Goal: Task Accomplishment & Management: Use online tool/utility

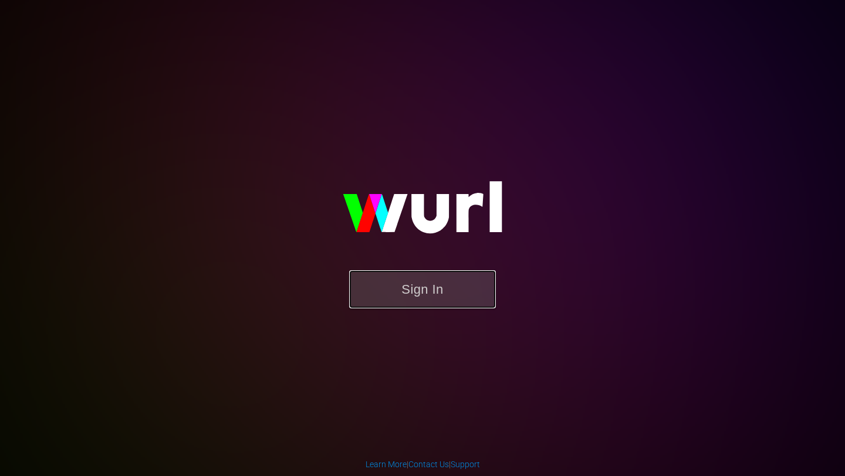
click at [408, 294] on button "Sign In" at bounding box center [422, 289] width 147 height 38
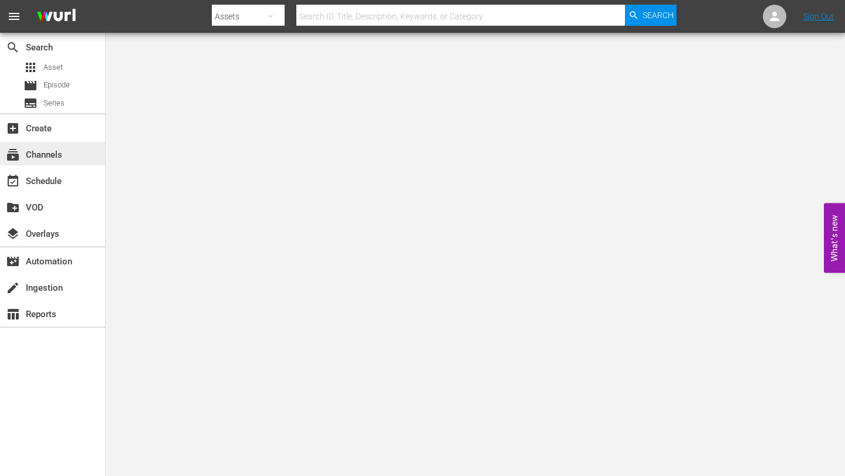
click at [56, 152] on div "subscriptions Channels" at bounding box center [33, 153] width 66 height 11
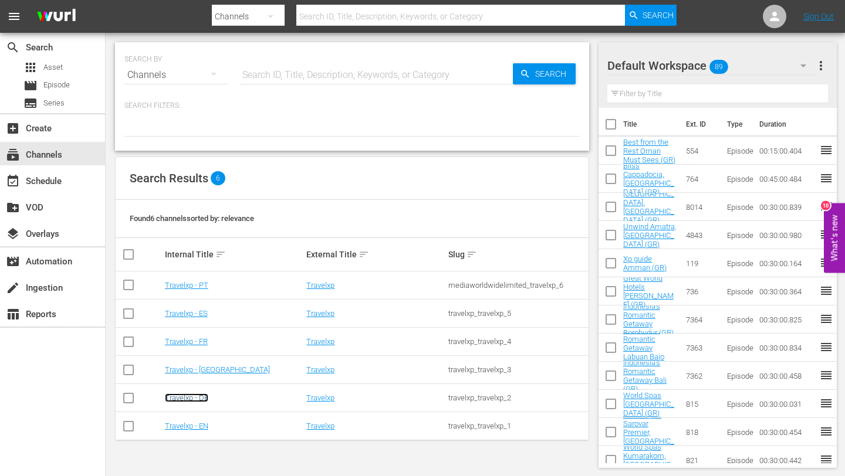
click at [195, 398] on link "Travelxp - DE" at bounding box center [186, 398] width 43 height 9
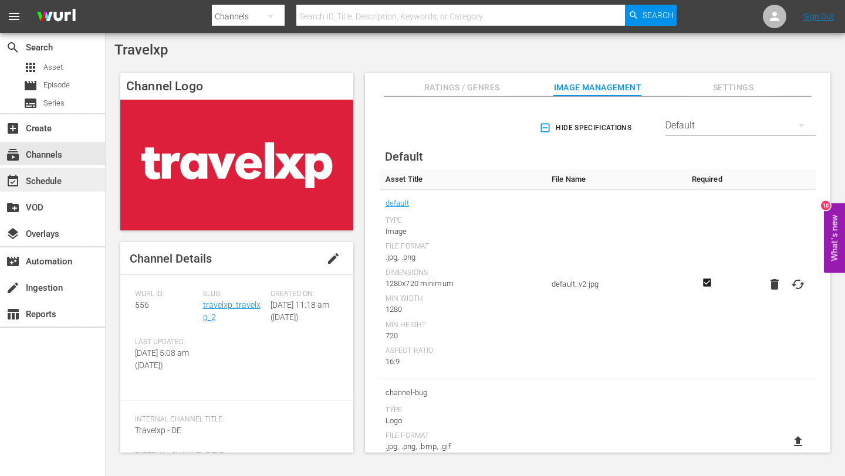
click at [52, 177] on div "event_available Schedule" at bounding box center [33, 179] width 66 height 11
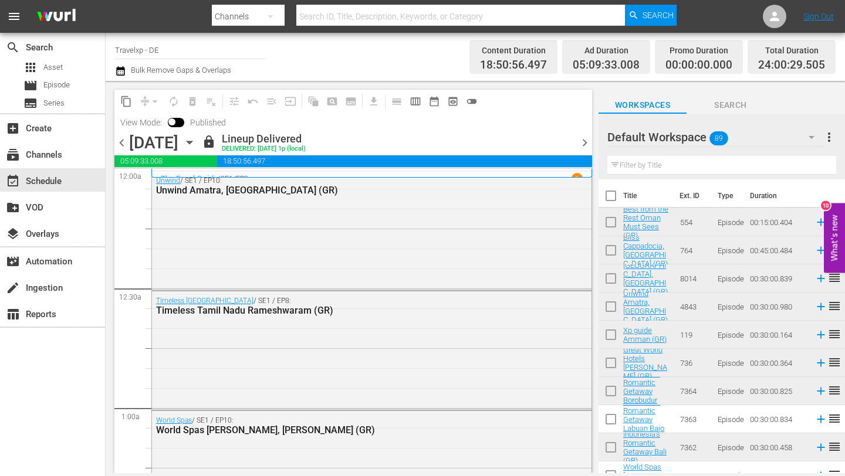
click at [583, 140] on span "chevron_right" at bounding box center [584, 142] width 15 height 15
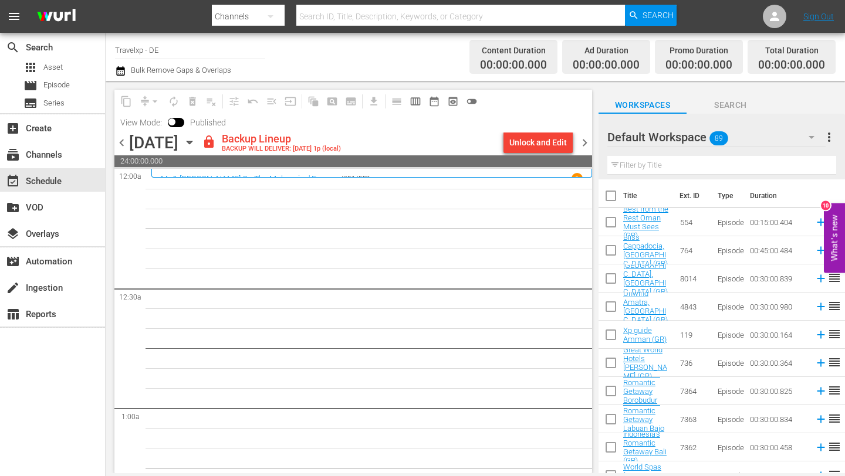
click at [532, 141] on div "Unlock and Edit" at bounding box center [537, 142] width 57 height 21
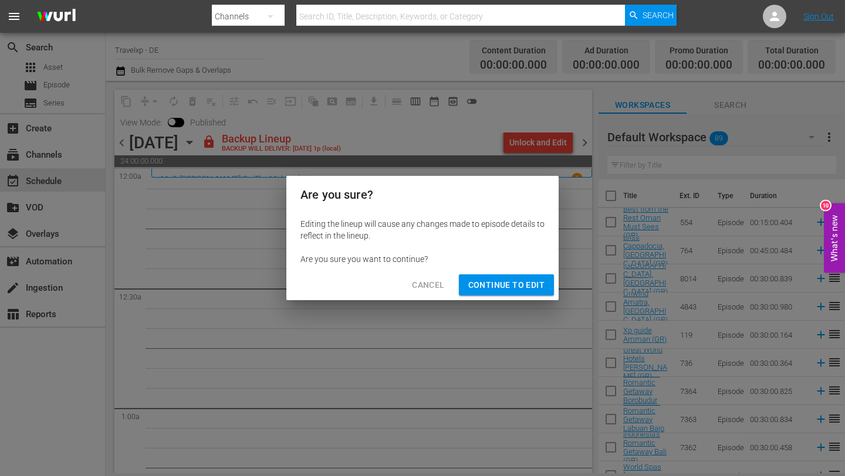
click at [498, 281] on span "Continue to Edit" at bounding box center [506, 285] width 76 height 15
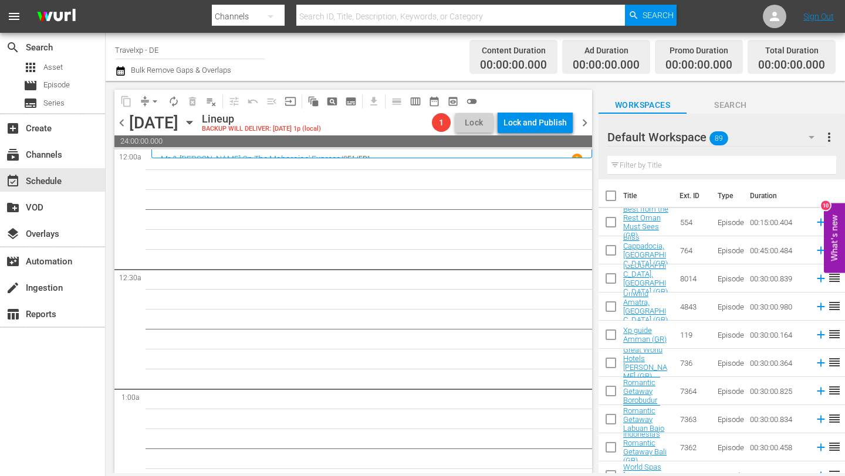
click at [643, 158] on input "text" at bounding box center [721, 165] width 229 height 19
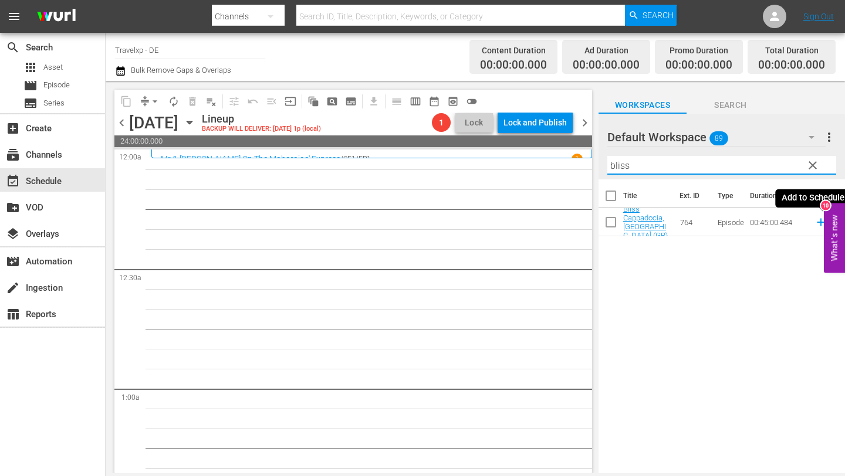
click at [818, 222] on icon at bounding box center [820, 223] width 8 height 8
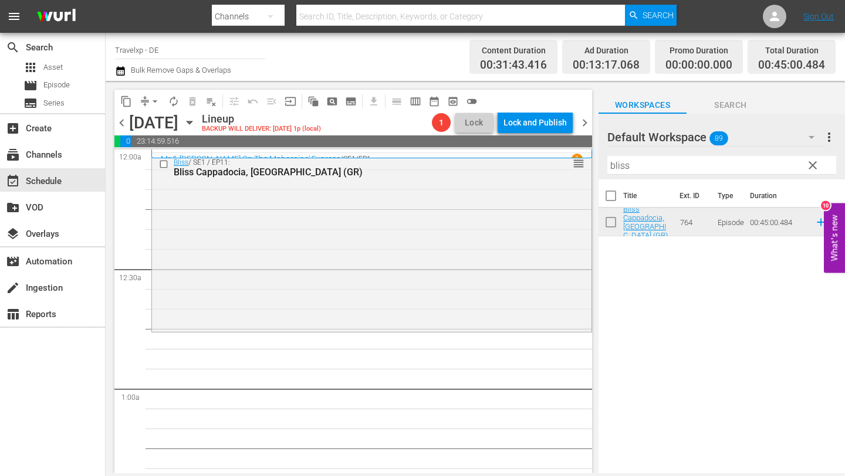
click at [639, 161] on input "bliss" at bounding box center [721, 165] width 229 height 19
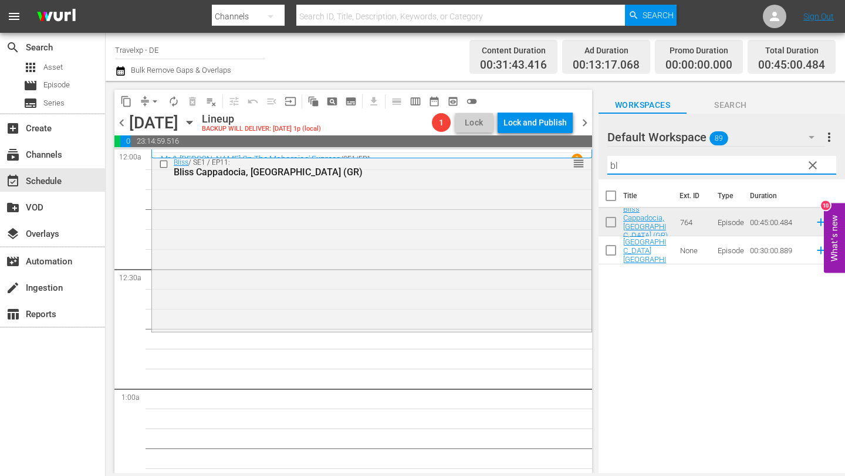
type input "b"
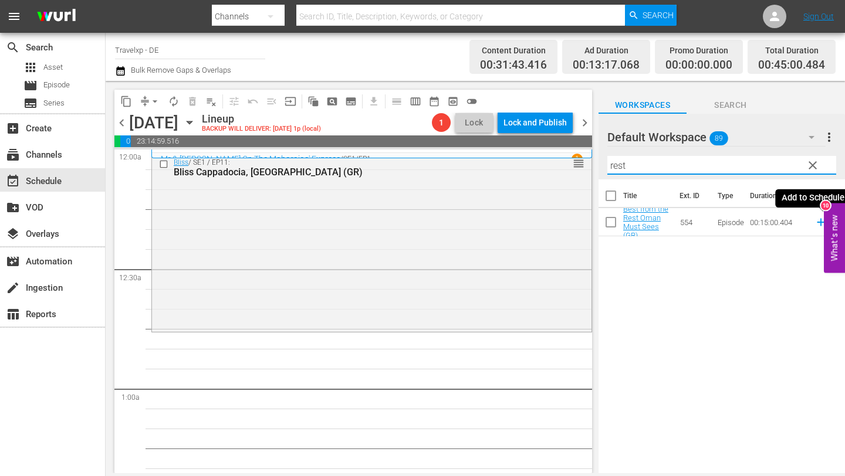
click at [818, 222] on icon at bounding box center [820, 222] width 13 height 13
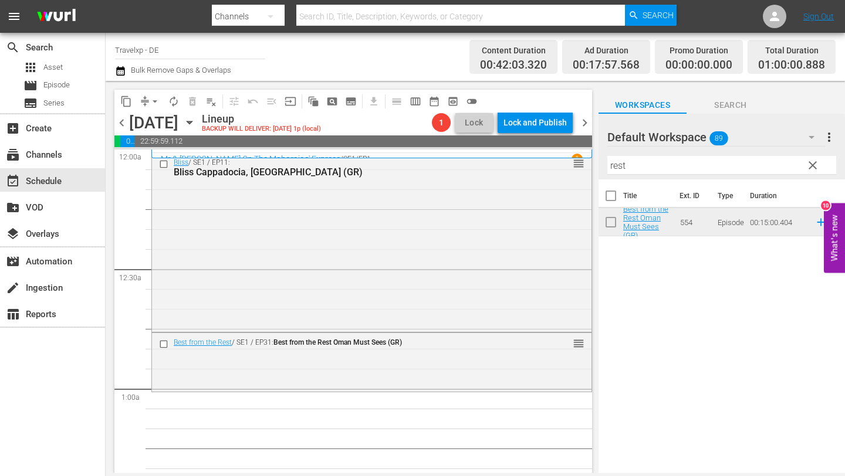
click at [630, 170] on input "rest" at bounding box center [721, 165] width 229 height 19
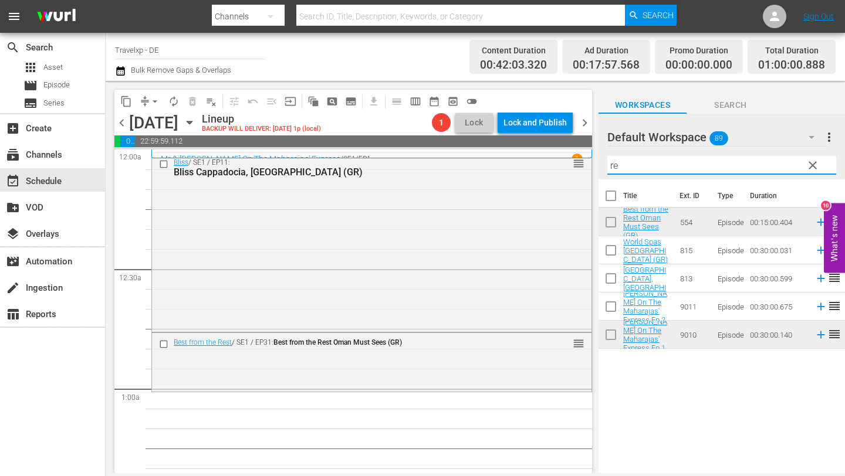
type input "r"
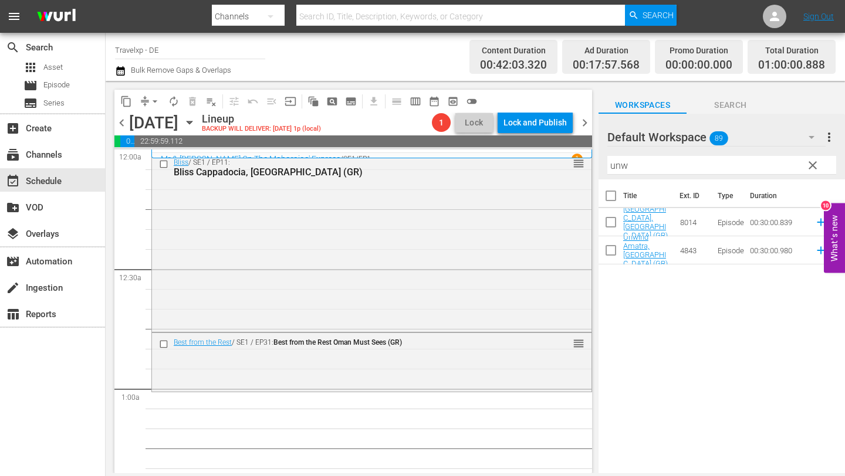
drag, startPoint x: 833, startPoint y: 219, endPoint x: 841, endPoint y: 305, distance: 86.5
click at [841, 305] on body "menu Search By Channels Search ID, Title, Description, Keywords, or Category Se…" at bounding box center [422, 238] width 845 height 476
click at [818, 221] on icon at bounding box center [820, 222] width 13 height 13
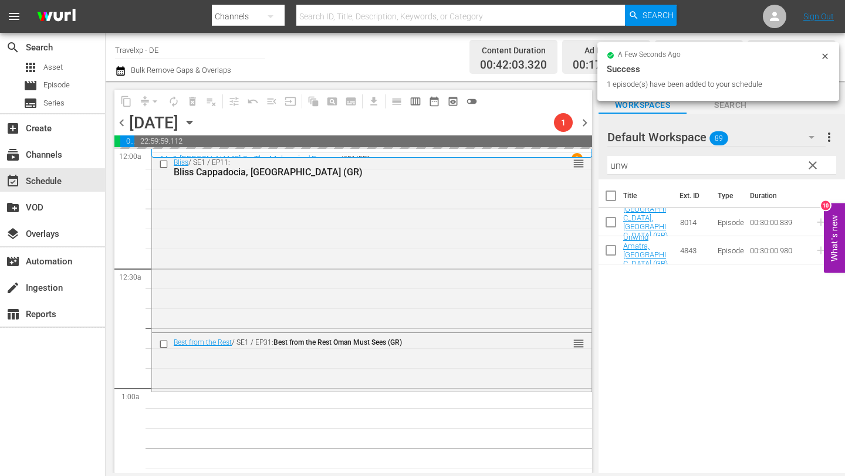
click at [680, 175] on div "Filter by Title unw" at bounding box center [721, 165] width 229 height 28
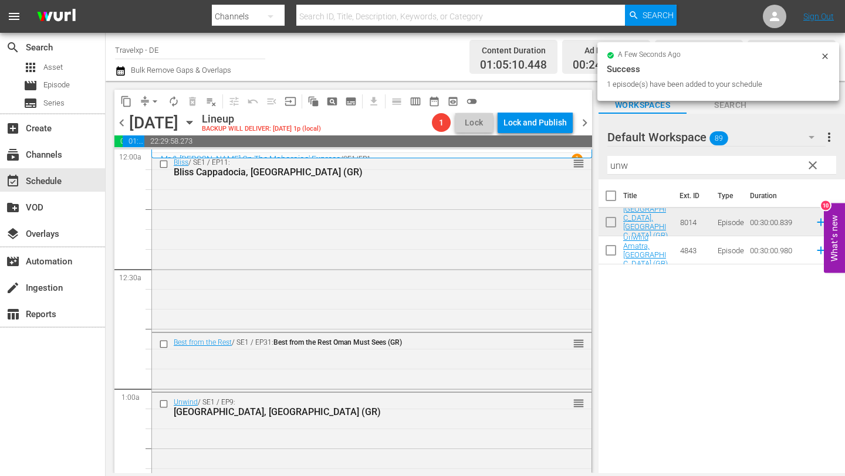
click at [653, 162] on input "unw" at bounding box center [721, 165] width 229 height 19
type input "u"
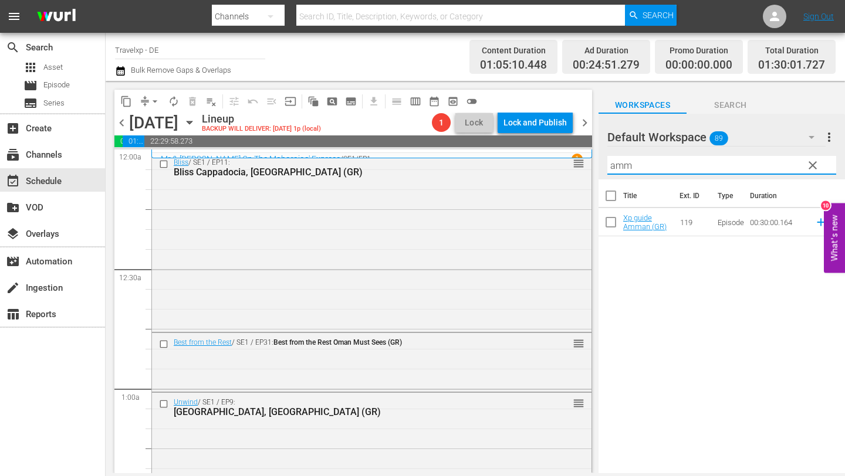
type input "amm"
click at [612, 219] on input "checkbox" at bounding box center [610, 224] width 25 height 25
checkbox input "true"
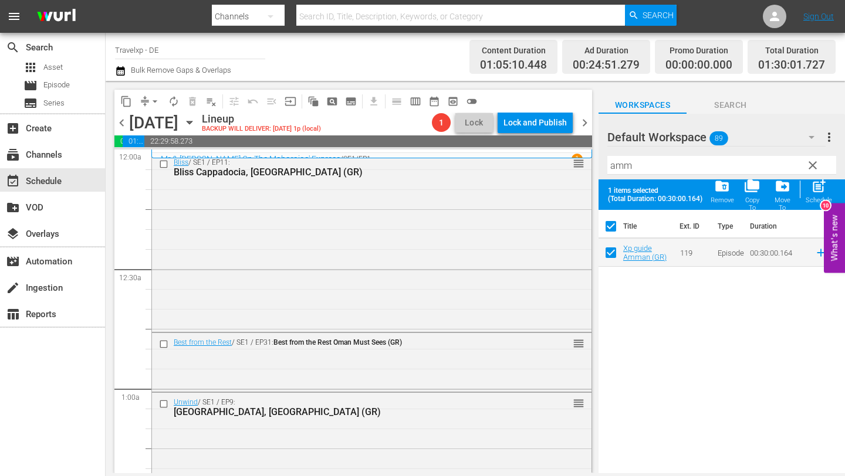
click at [612, 227] on input "checkbox" at bounding box center [610, 228] width 25 height 25
checkbox input "false"
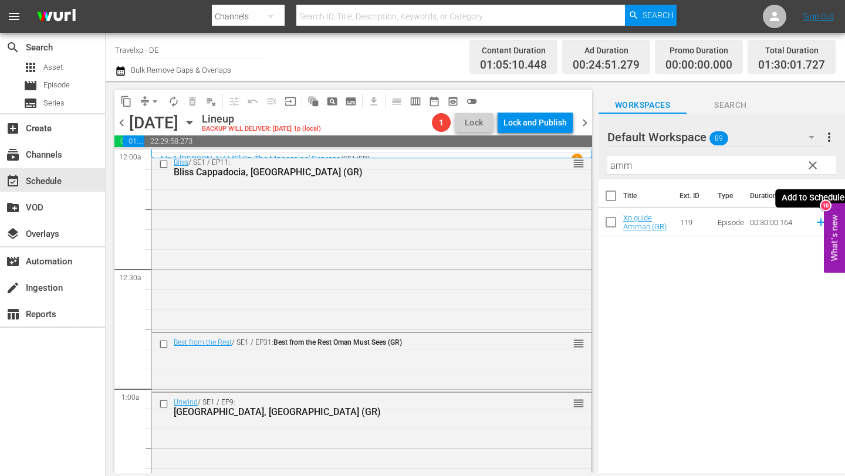
click at [819, 222] on icon at bounding box center [820, 223] width 8 height 8
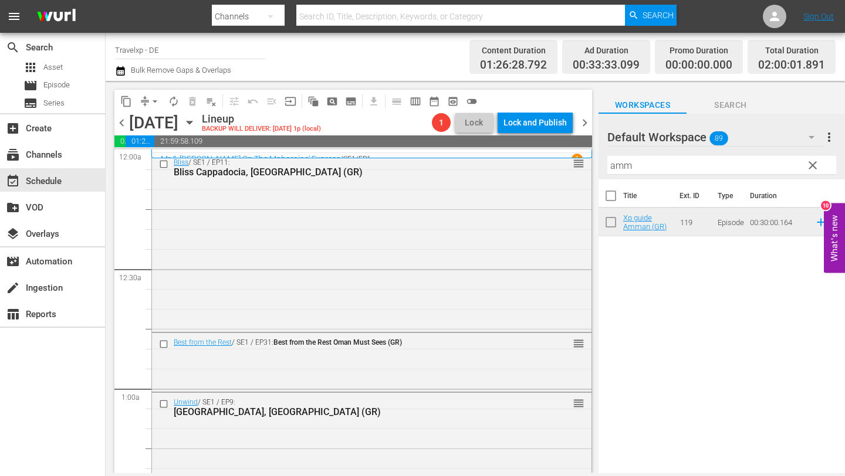
click at [638, 168] on input "amm" at bounding box center [721, 165] width 229 height 19
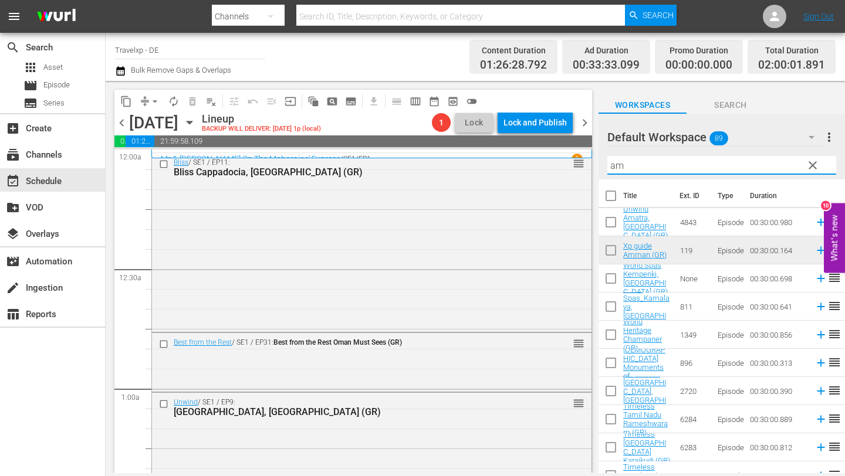
type input "a"
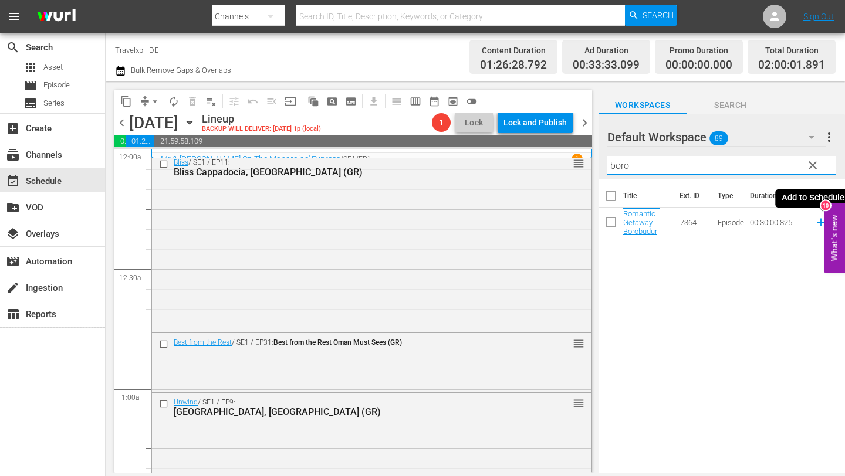
click at [817, 222] on icon at bounding box center [820, 223] width 8 height 8
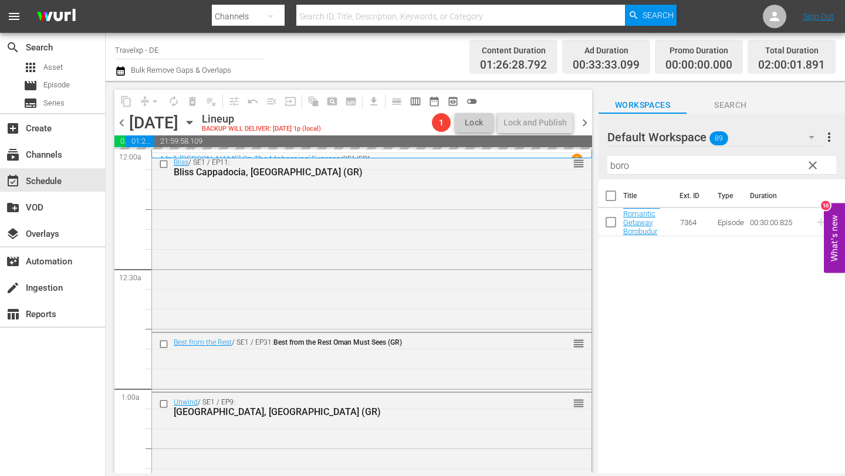
click at [670, 164] on input "boro" at bounding box center [721, 165] width 229 height 19
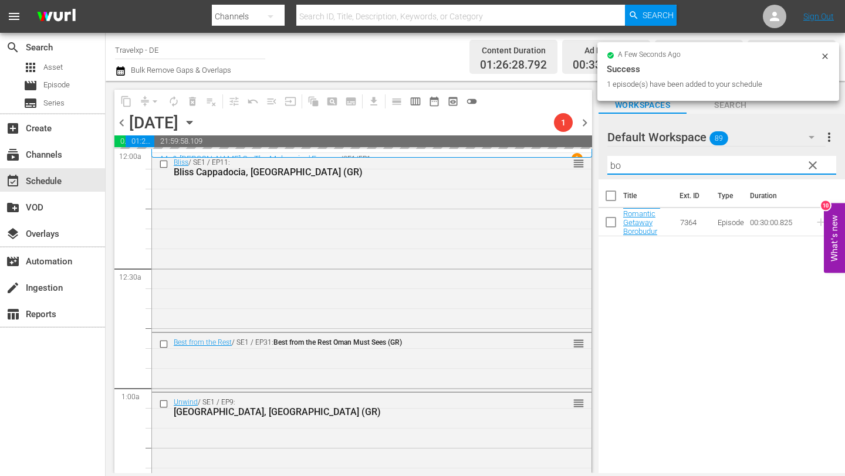
type input "b"
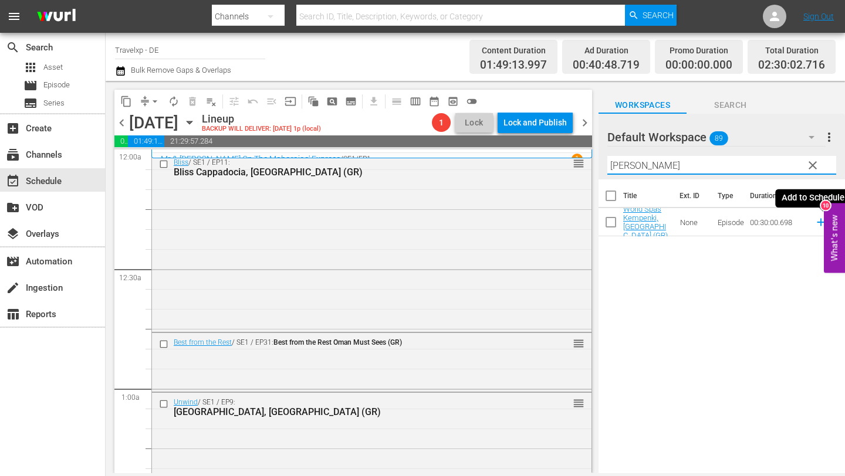
click at [819, 221] on icon at bounding box center [820, 222] width 13 height 13
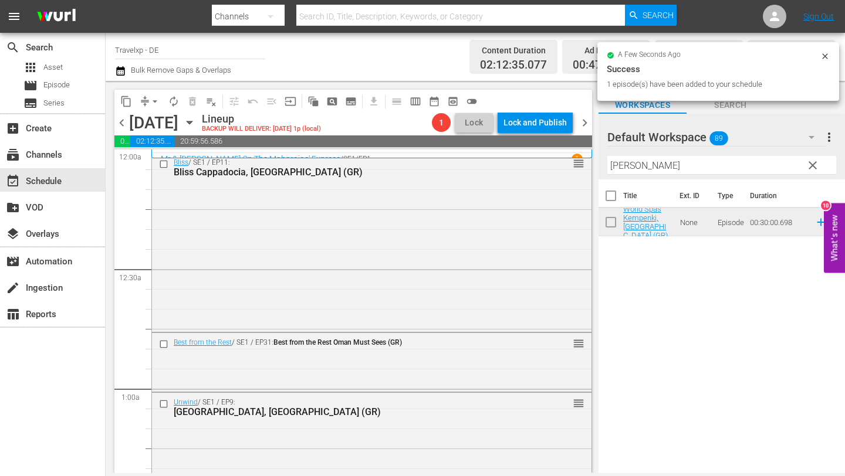
click at [664, 167] on input "[PERSON_NAME]" at bounding box center [721, 165] width 229 height 19
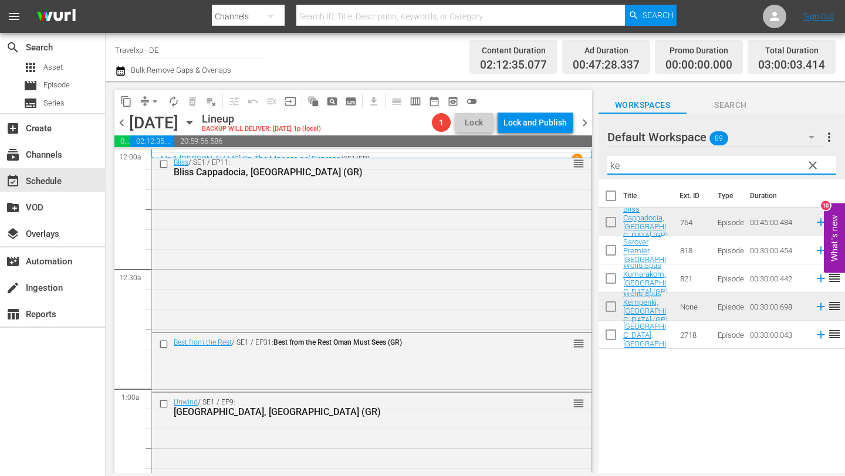
type input "k"
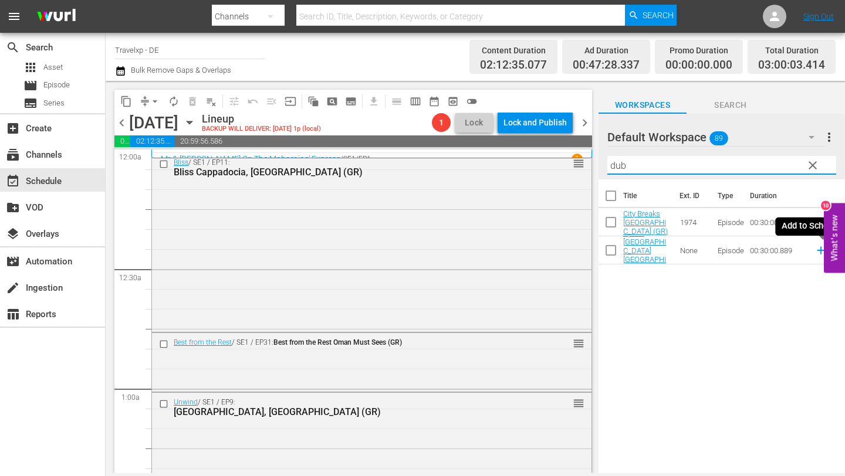
click at [821, 251] on icon at bounding box center [820, 250] width 13 height 13
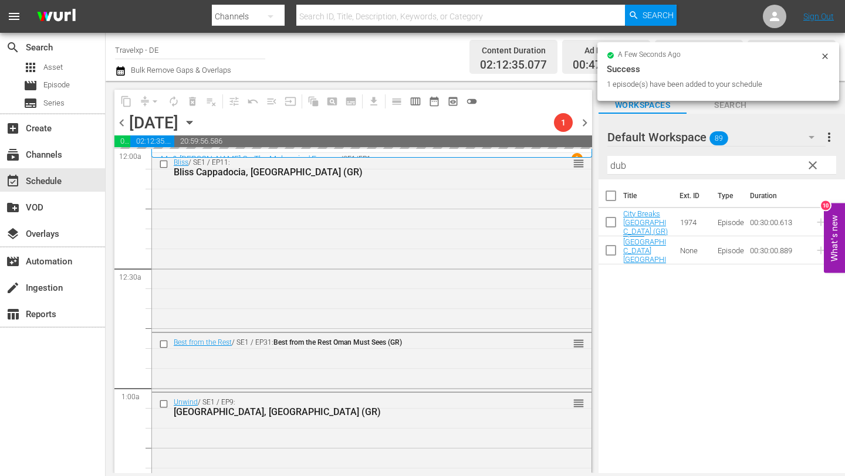
click at [641, 166] on input "dub" at bounding box center [721, 165] width 229 height 19
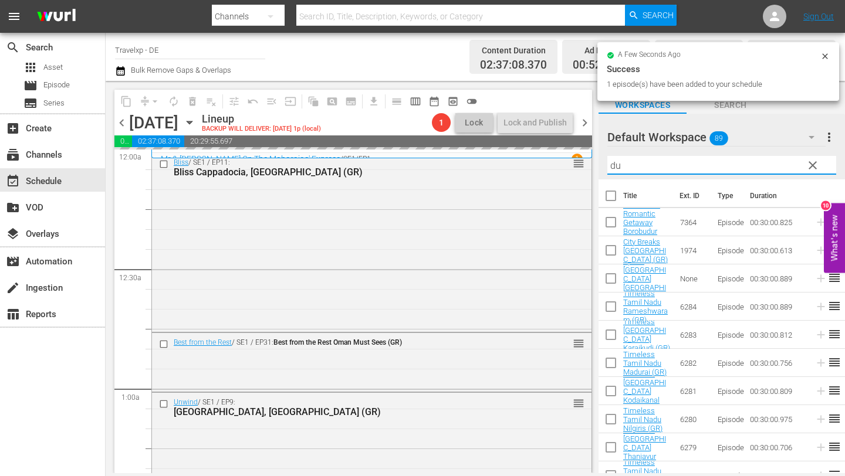
type input "d"
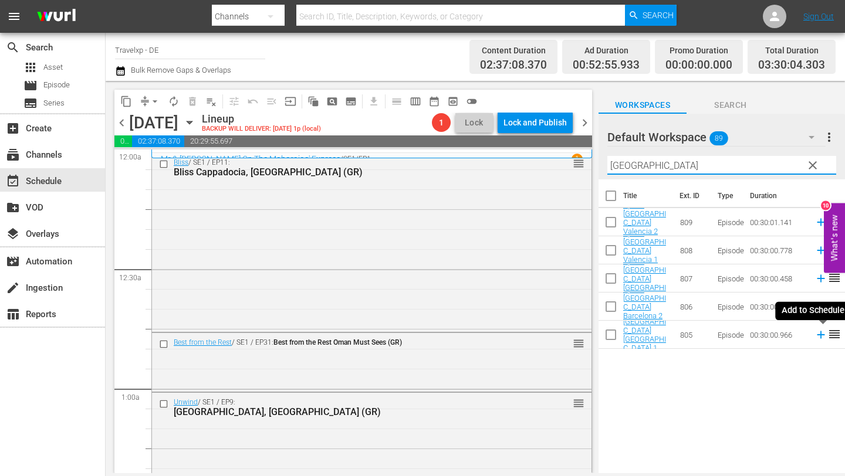
click at [820, 334] on icon at bounding box center [820, 335] width 8 height 8
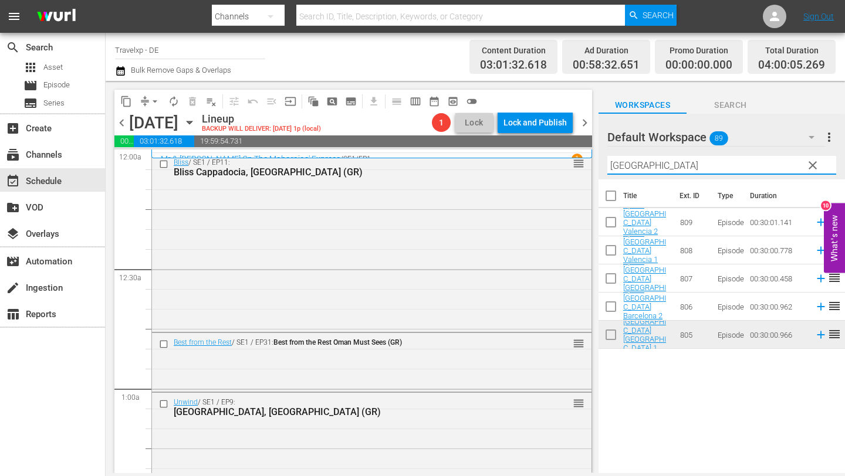
click at [673, 165] on input "[GEOGRAPHIC_DATA]" at bounding box center [721, 165] width 229 height 19
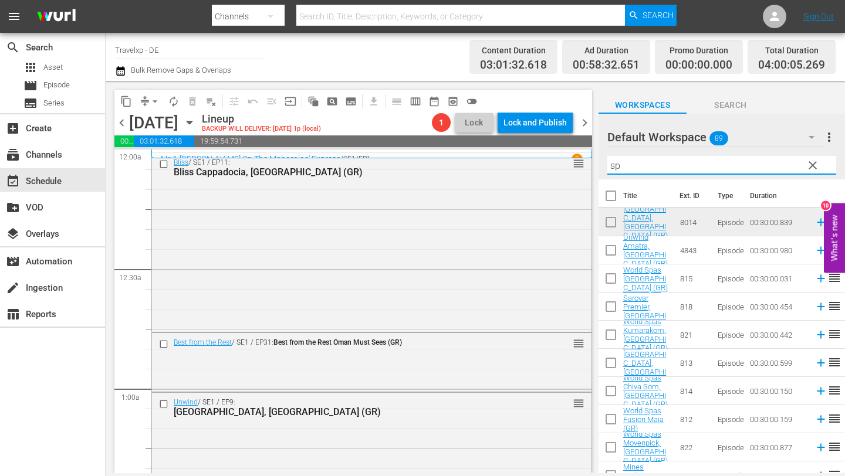
type input "s"
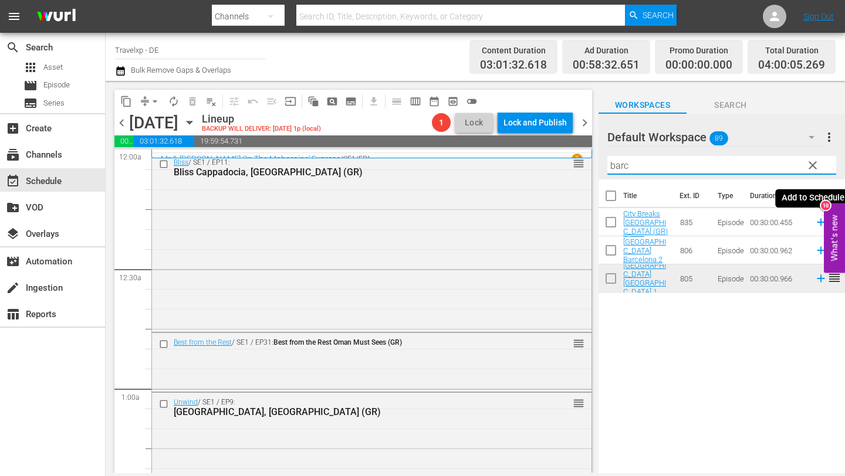
click at [820, 219] on icon at bounding box center [820, 222] width 13 height 13
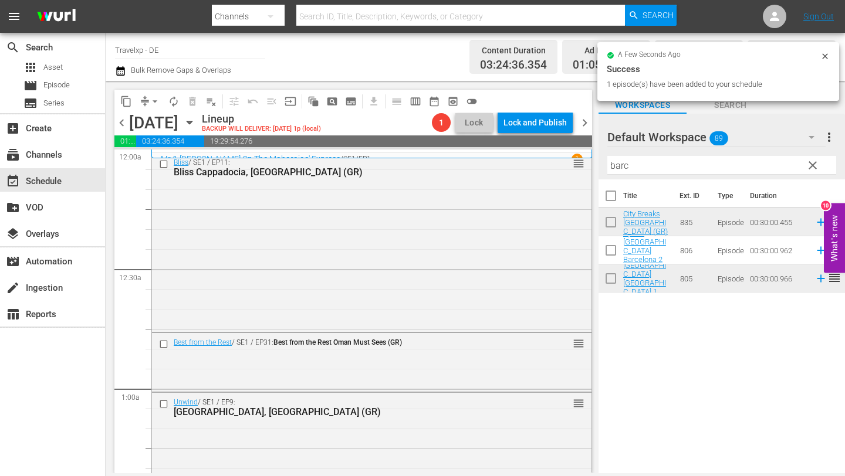
click at [676, 170] on input "barc" at bounding box center [721, 165] width 229 height 19
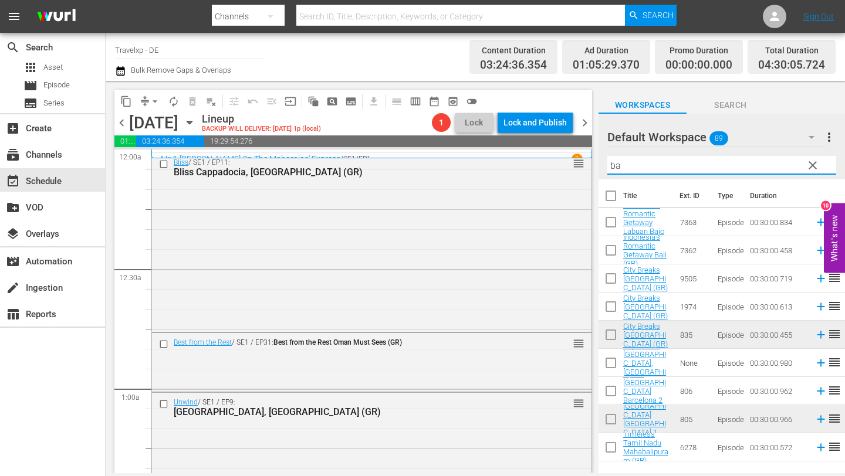
type input "b"
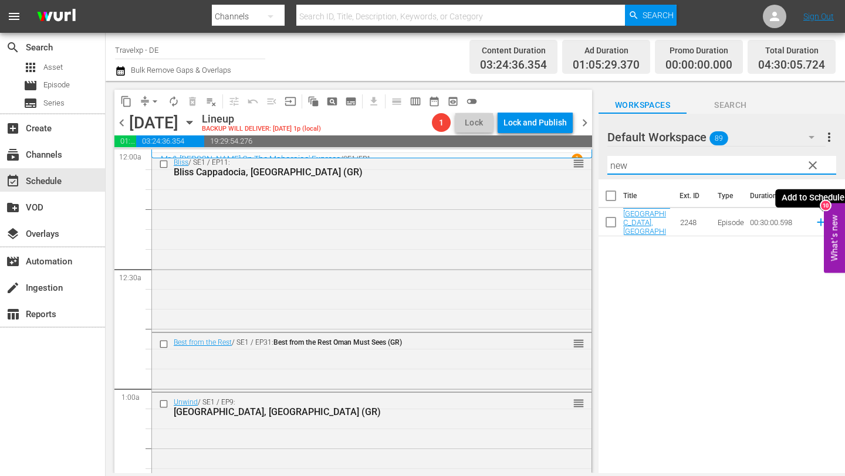
click at [818, 222] on icon at bounding box center [820, 223] width 8 height 8
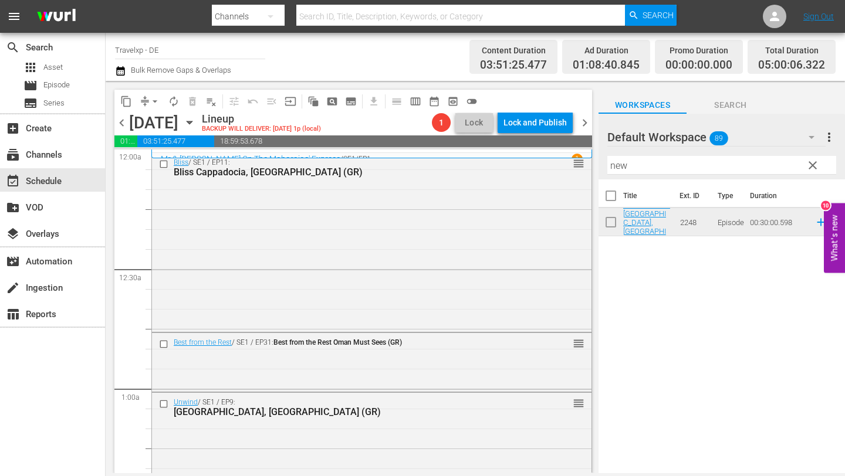
click at [675, 160] on input "new" at bounding box center [721, 165] width 229 height 19
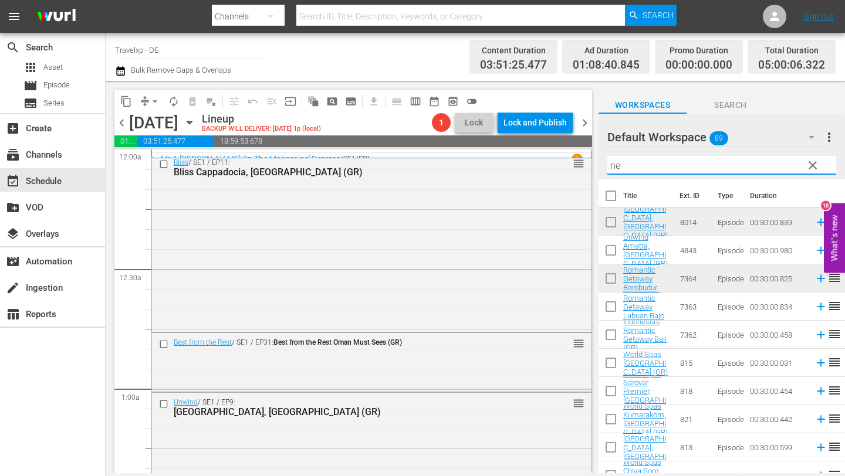
type input "n"
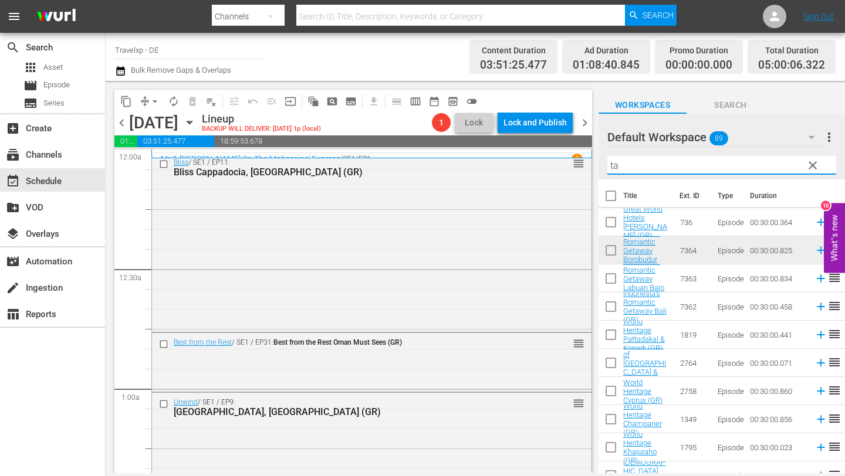
type input "t"
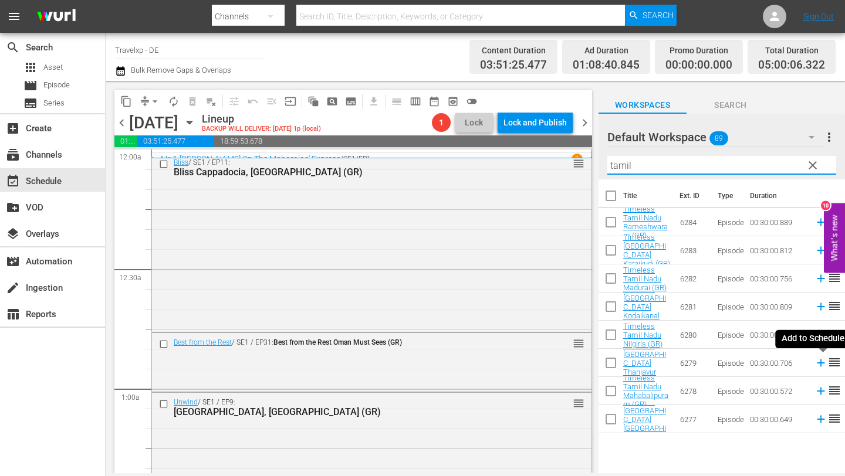
click at [819, 362] on icon at bounding box center [820, 364] width 8 height 8
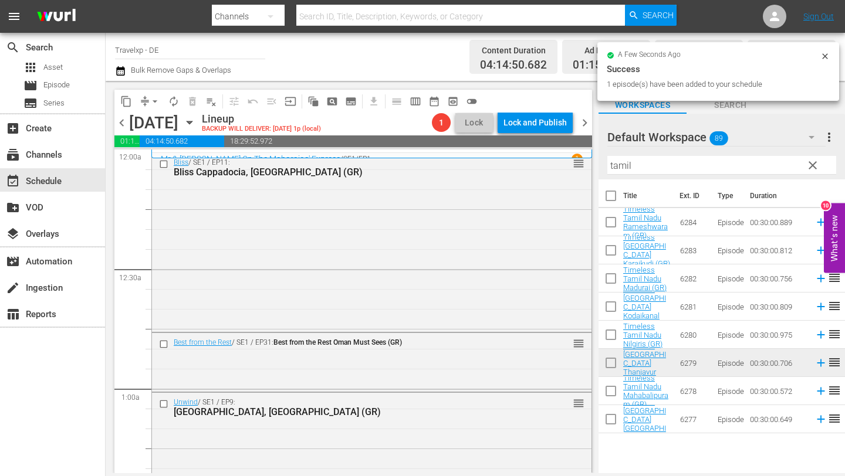
click at [652, 165] on input "tamil" at bounding box center [721, 165] width 229 height 19
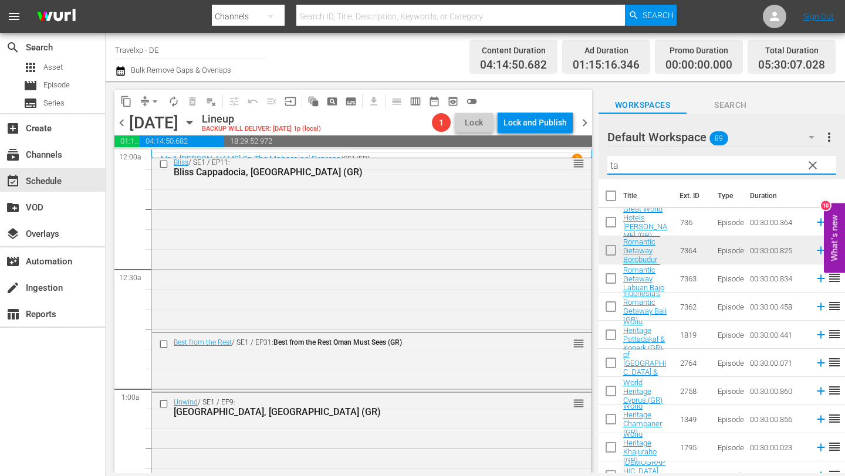
type input "t"
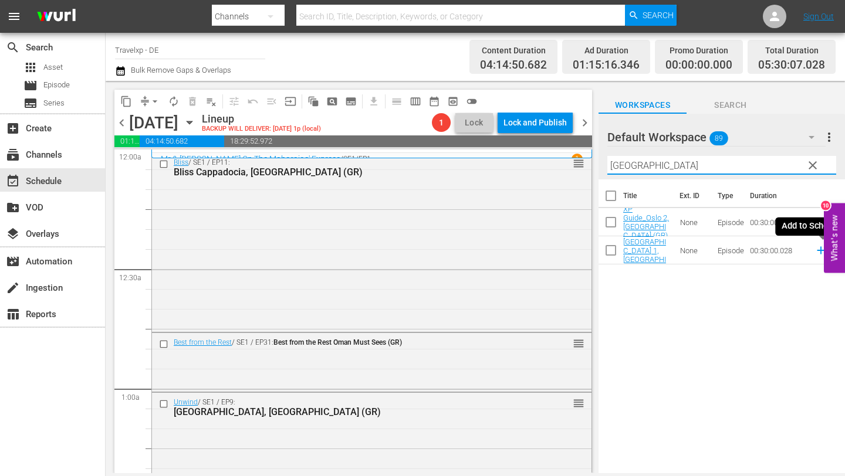
click at [819, 250] on icon at bounding box center [820, 251] width 8 height 8
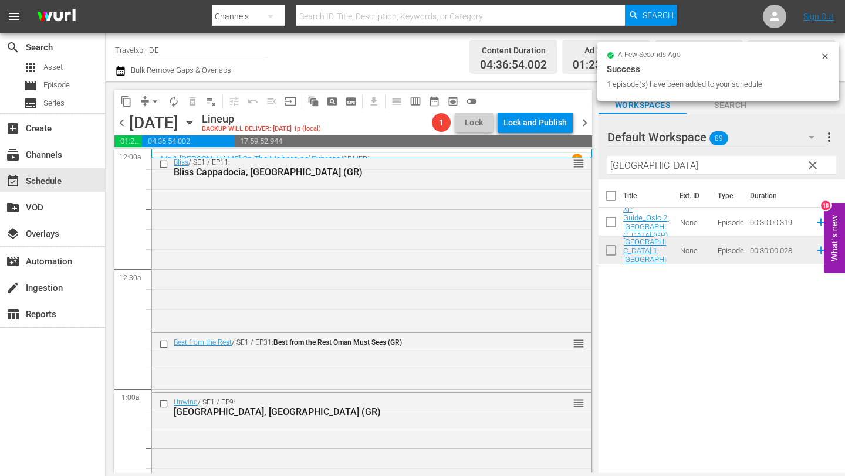
click at [653, 165] on input "[GEOGRAPHIC_DATA]" at bounding box center [721, 165] width 229 height 19
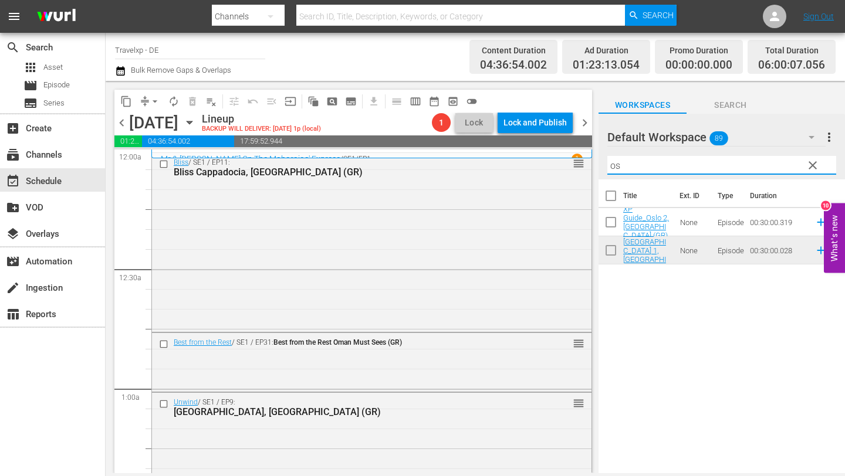
type input "o"
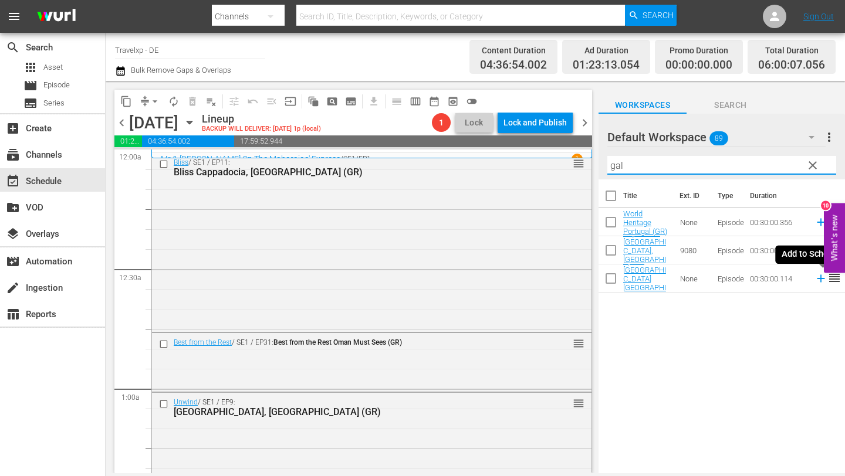
click at [822, 279] on icon at bounding box center [820, 278] width 13 height 13
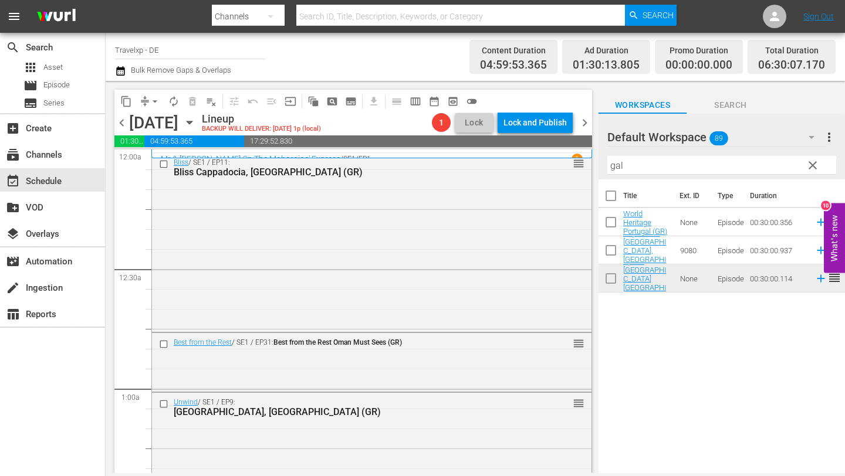
click at [680, 164] on input "gal" at bounding box center [721, 165] width 229 height 19
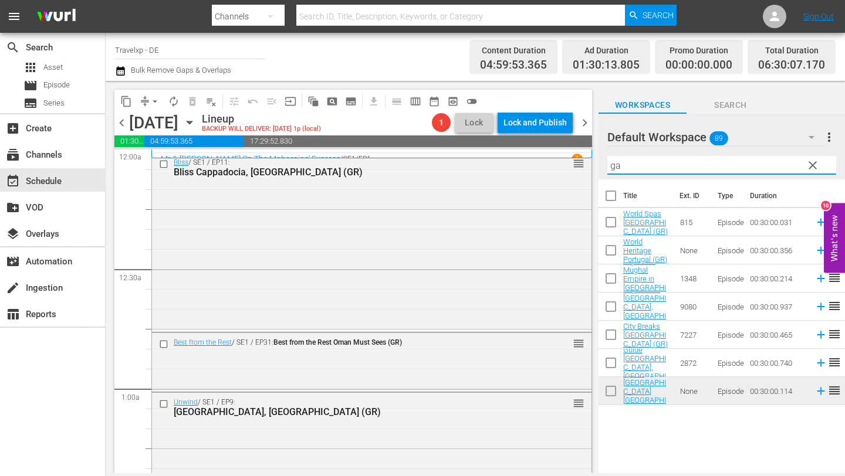
type input "g"
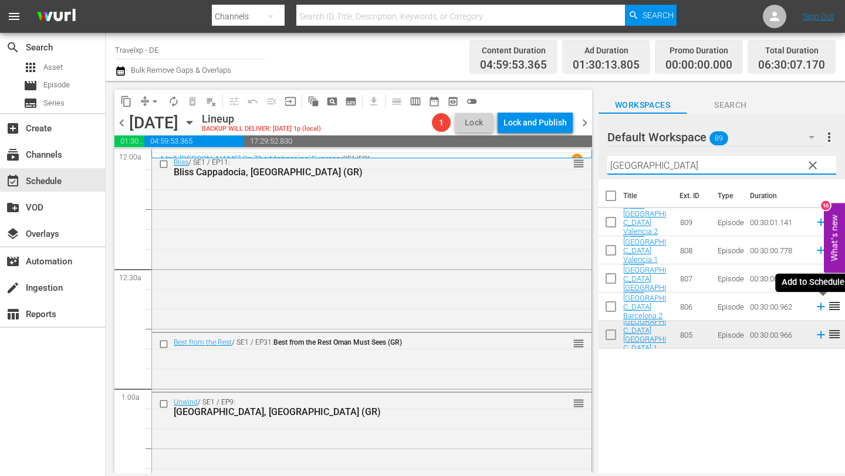
click at [822, 306] on icon at bounding box center [820, 307] width 8 height 8
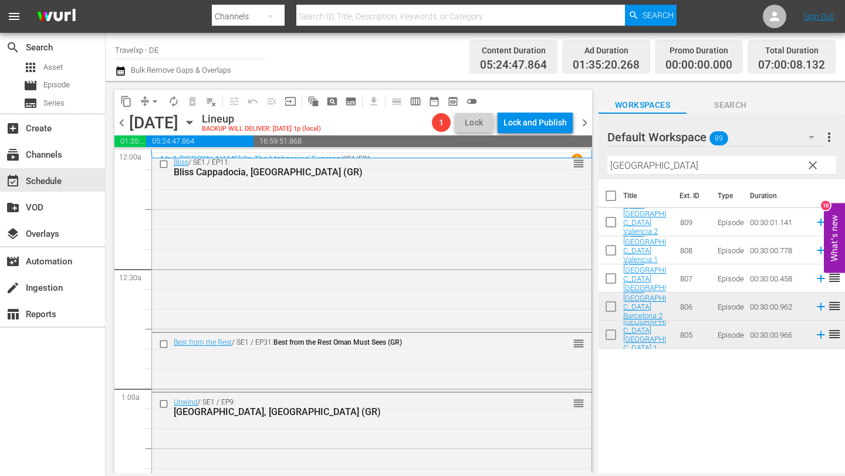
click at [644, 166] on input "[GEOGRAPHIC_DATA]" at bounding box center [721, 165] width 229 height 19
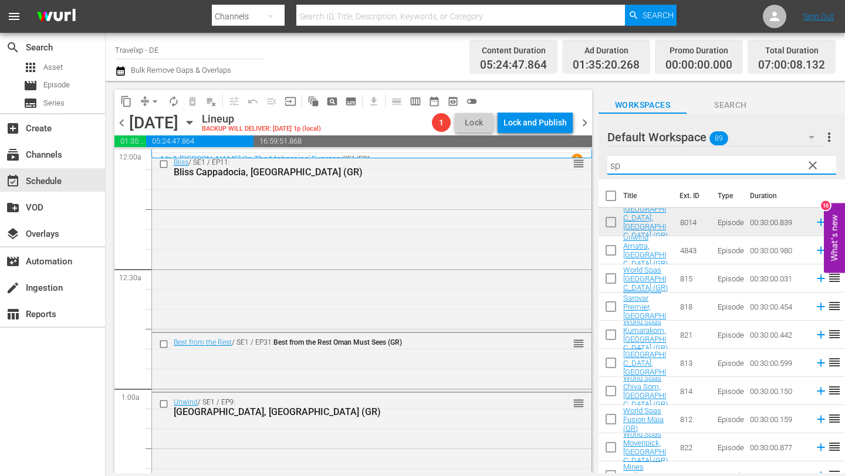
type input "s"
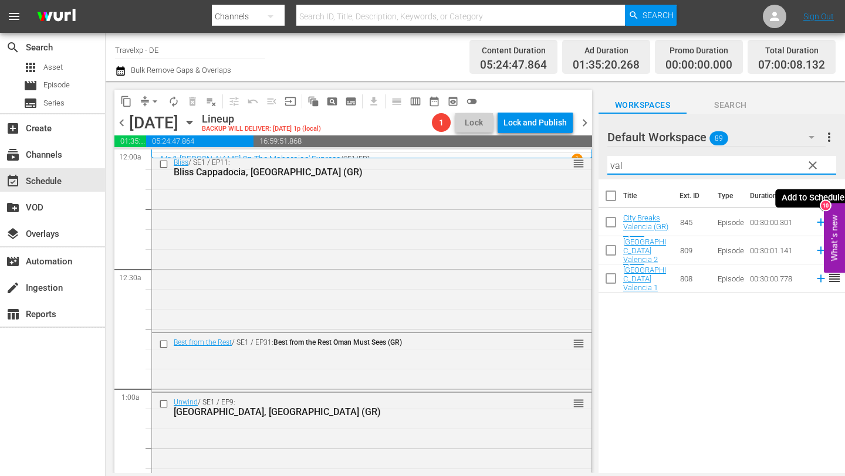
click at [819, 222] on icon at bounding box center [820, 223] width 8 height 8
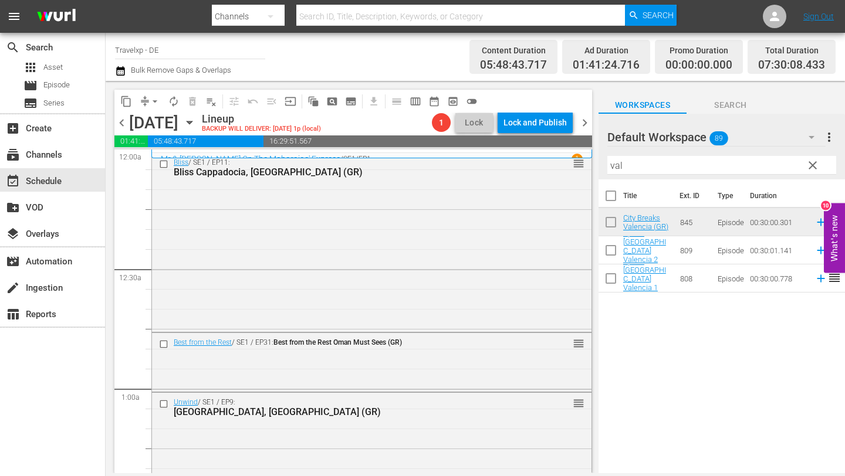
click at [632, 167] on input "val" at bounding box center [721, 165] width 229 height 19
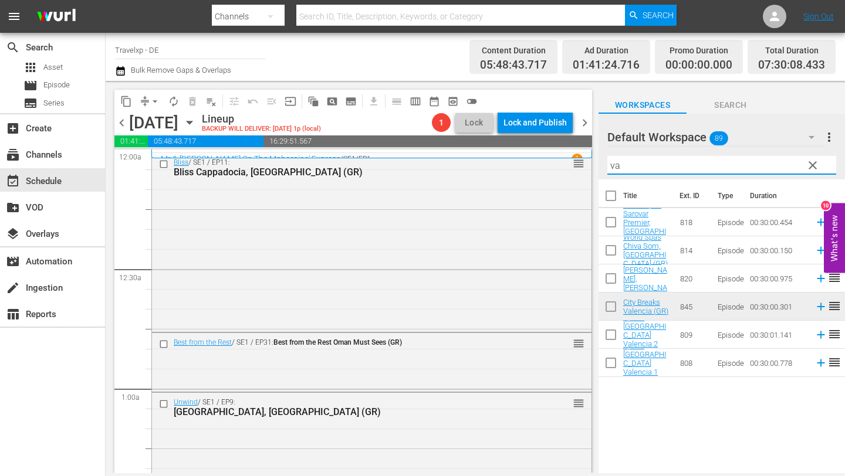
type input "v"
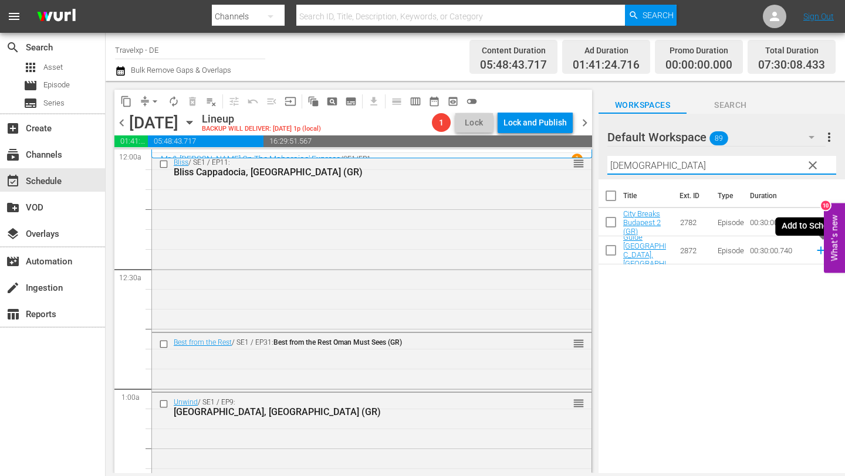
click at [819, 249] on icon at bounding box center [820, 250] width 13 height 13
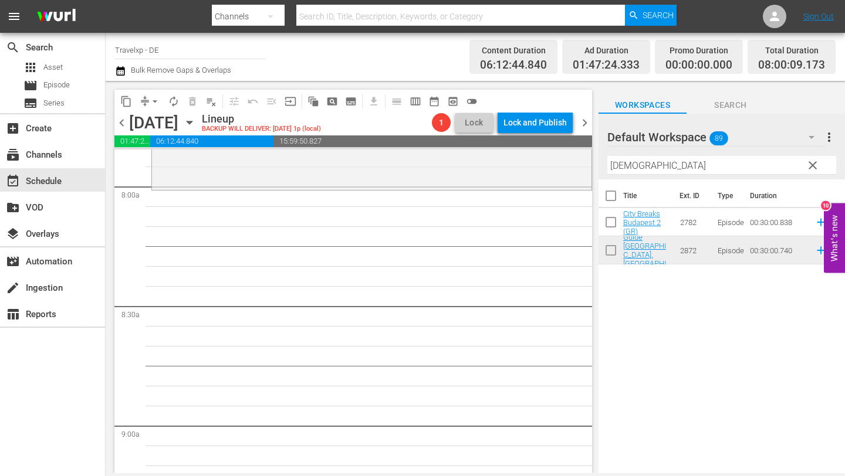
scroll to position [1844, 0]
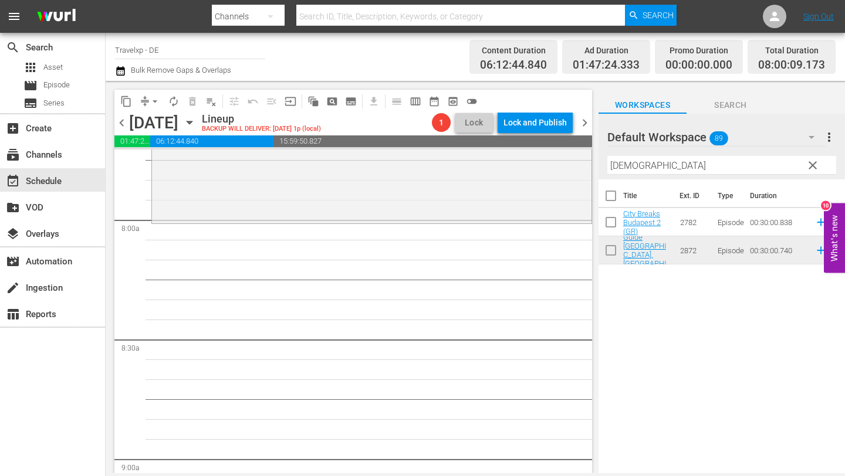
click at [655, 163] on input "[DEMOGRAPHIC_DATA]" at bounding box center [721, 165] width 229 height 19
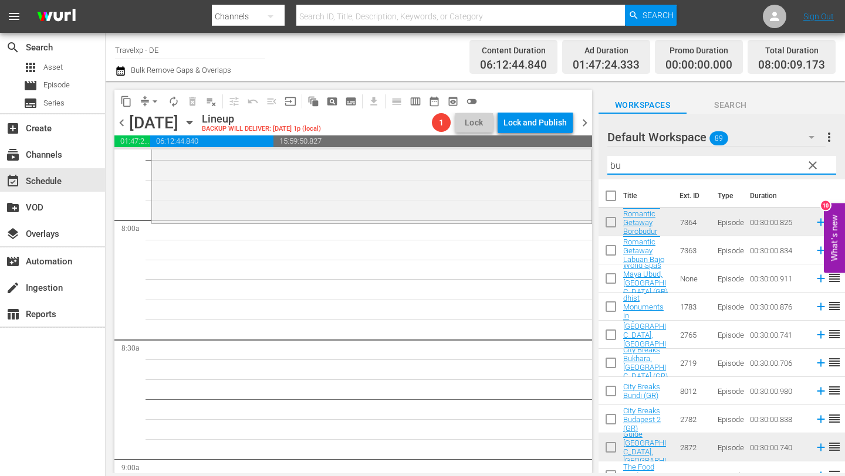
type input "b"
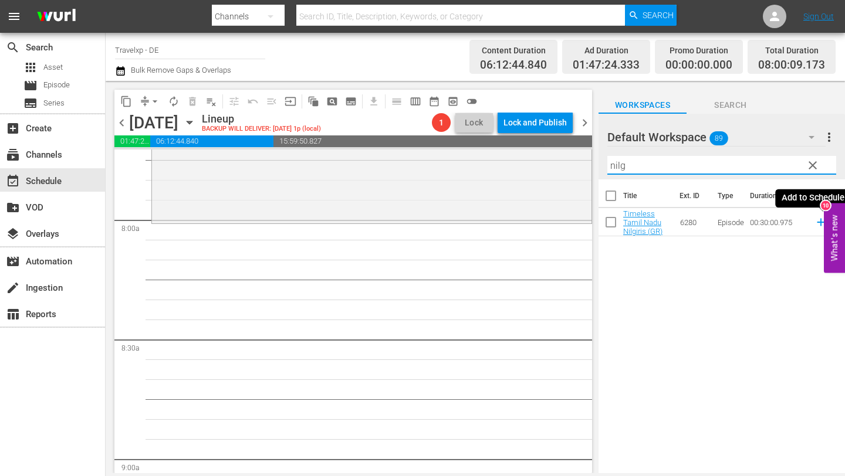
click at [819, 222] on icon at bounding box center [820, 223] width 8 height 8
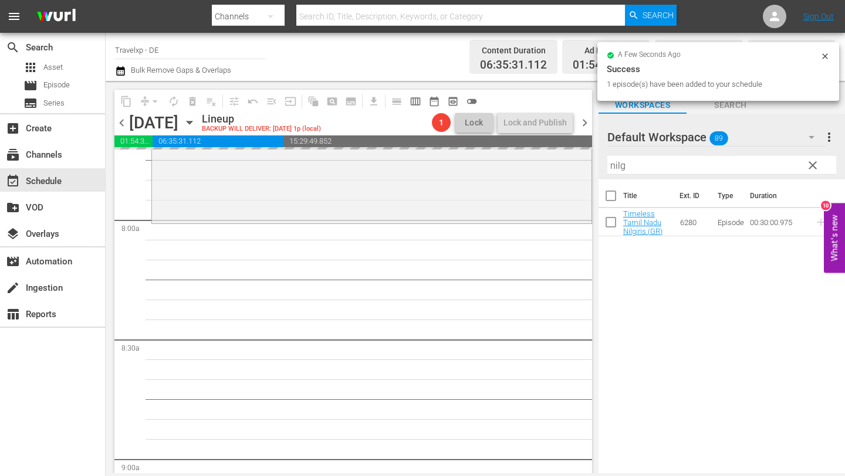
click at [652, 168] on input "nilg" at bounding box center [721, 165] width 229 height 19
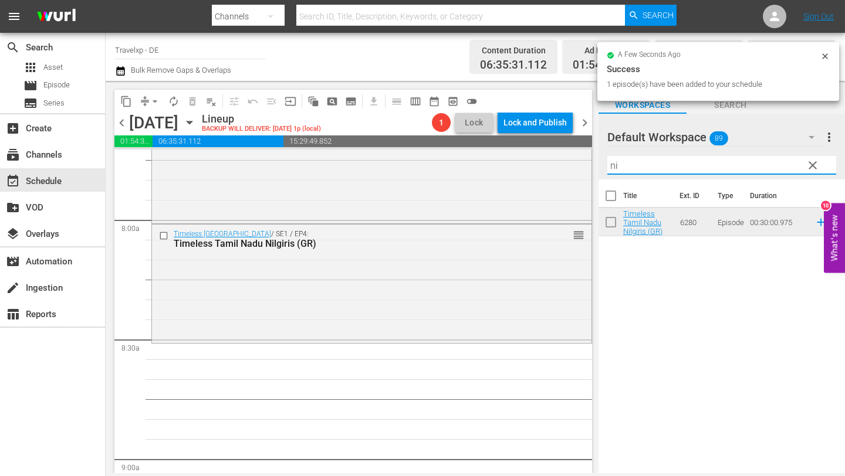
type input "n"
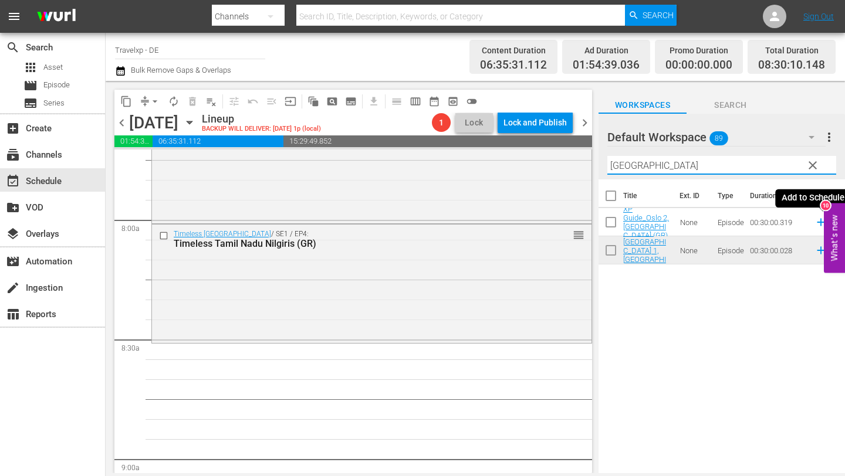
click at [820, 221] on icon at bounding box center [820, 223] width 8 height 8
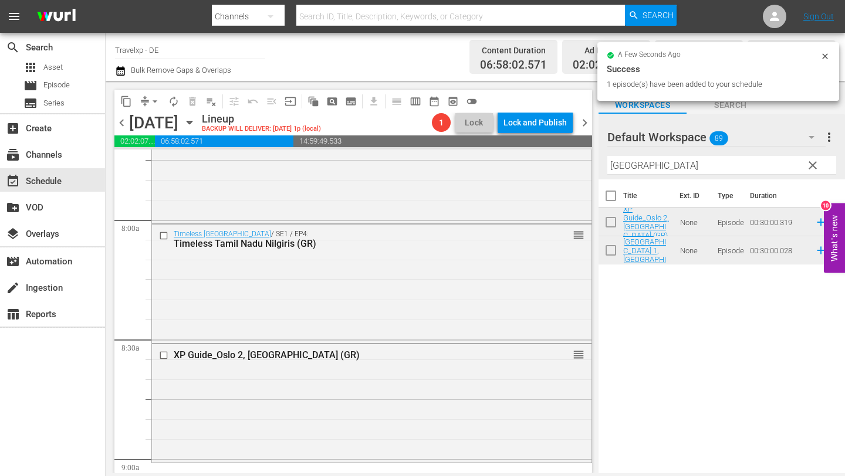
click at [673, 169] on input "[GEOGRAPHIC_DATA]" at bounding box center [721, 165] width 229 height 19
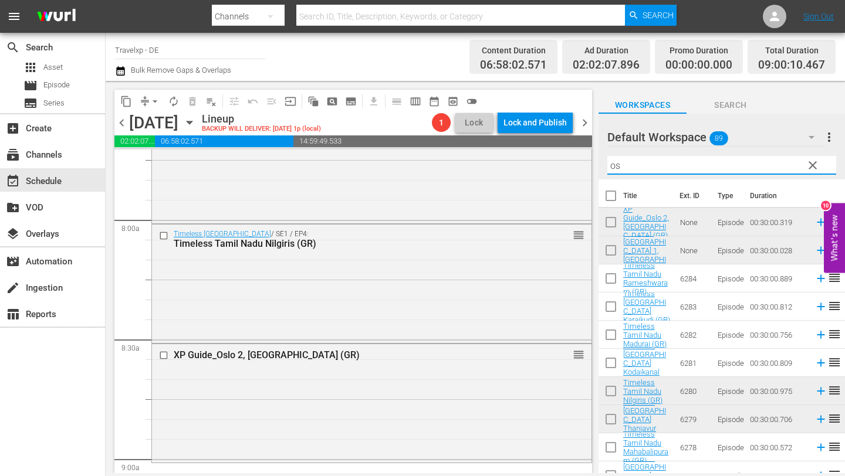
type input "o"
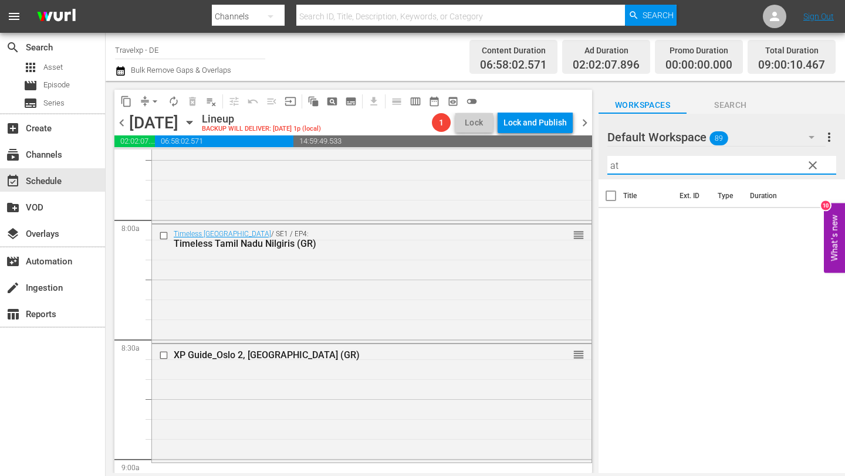
type input "a"
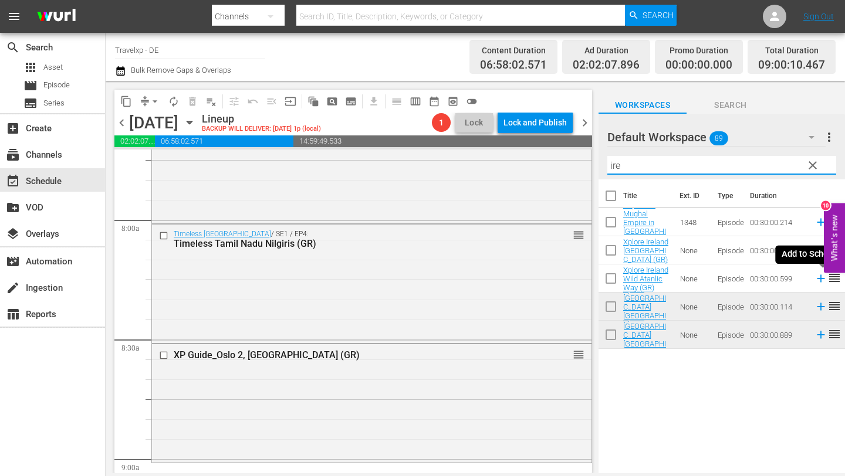
click at [821, 279] on icon at bounding box center [820, 279] width 8 height 8
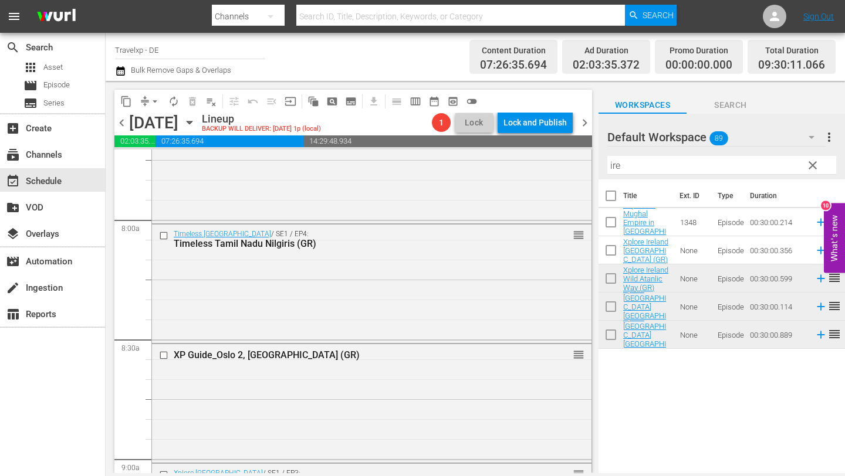
click at [713, 169] on input "ire" at bounding box center [721, 165] width 229 height 19
type input "i"
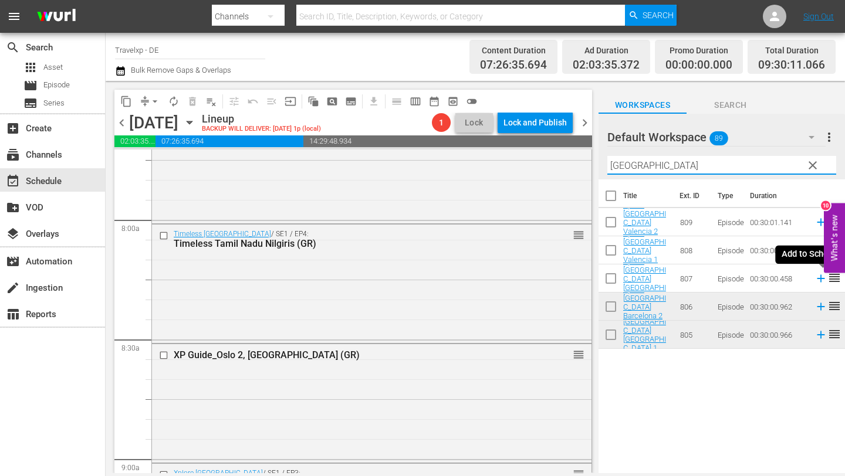
click at [820, 277] on icon at bounding box center [820, 279] width 8 height 8
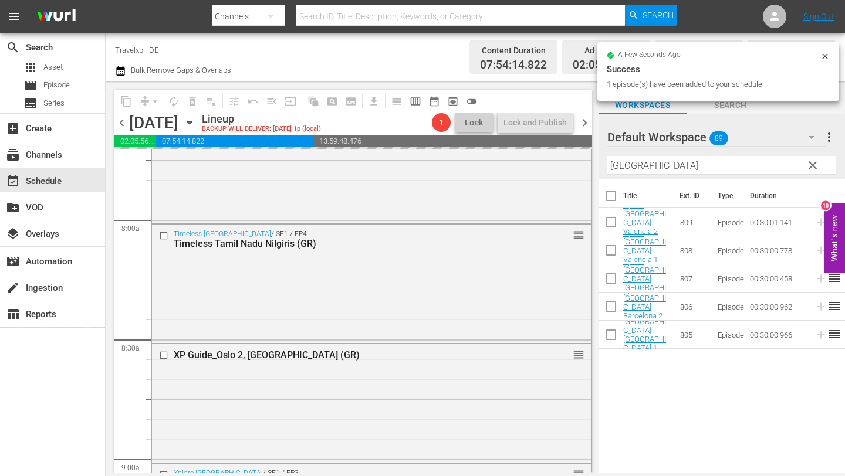
click at [705, 165] on input "[GEOGRAPHIC_DATA]" at bounding box center [721, 165] width 229 height 19
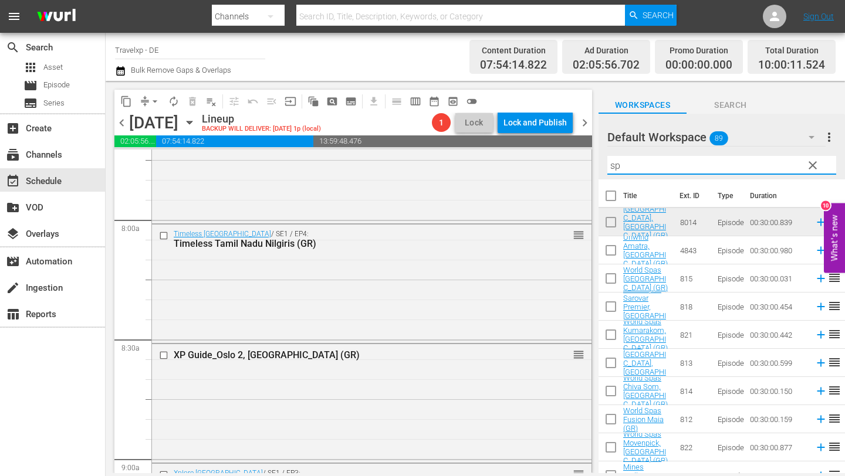
type input "s"
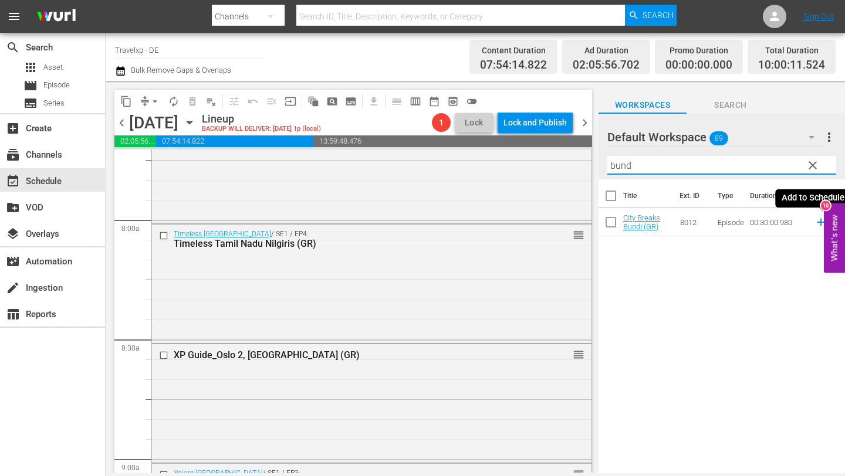
click at [819, 221] on icon at bounding box center [820, 222] width 13 height 13
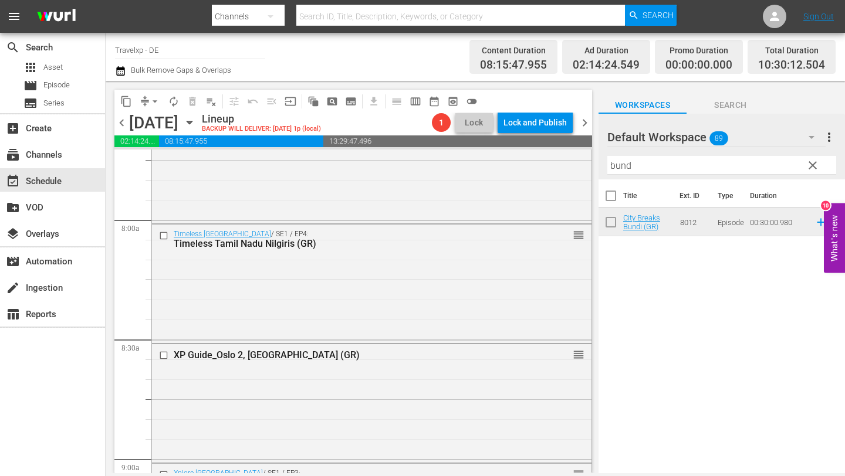
click at [730, 168] on input "bund" at bounding box center [721, 165] width 229 height 19
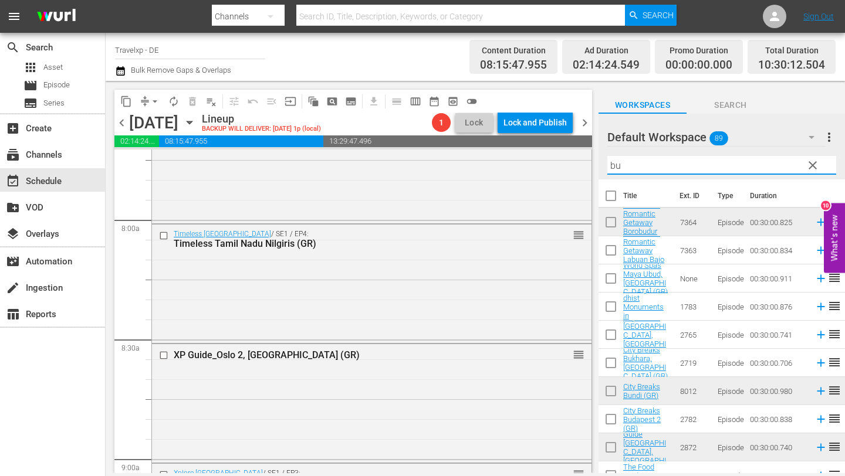
type input "b"
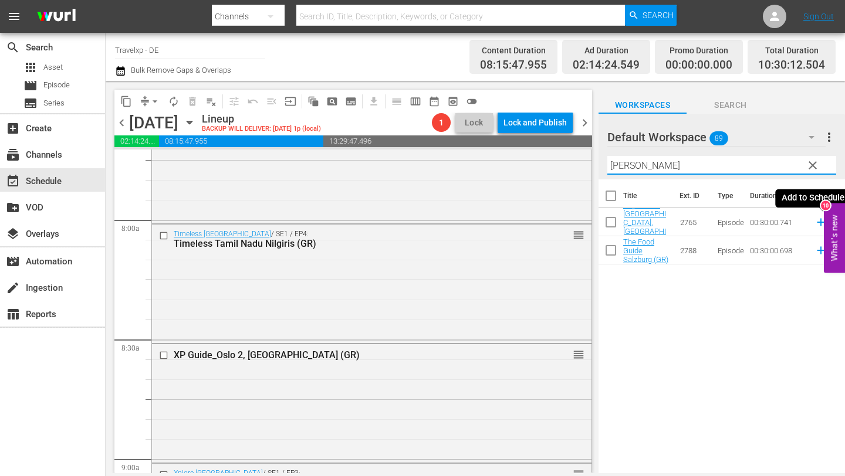
click at [820, 222] on icon at bounding box center [820, 223] width 8 height 8
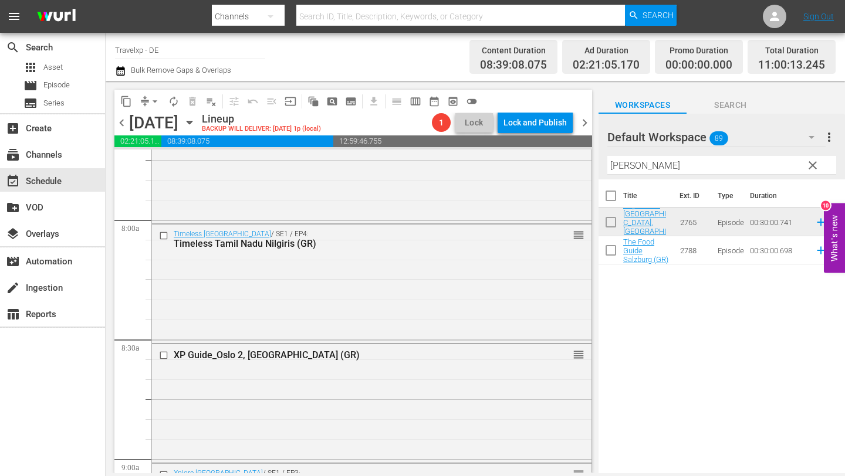
click at [758, 167] on input "[PERSON_NAME]" at bounding box center [721, 165] width 229 height 19
type input "s"
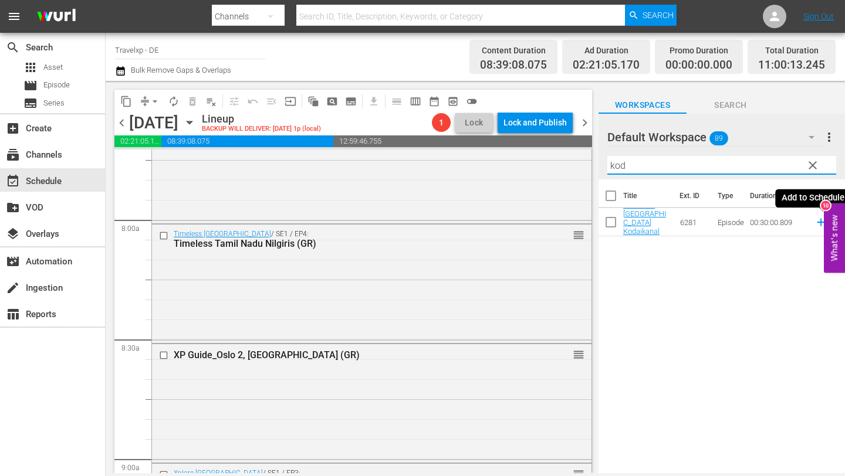
click at [819, 221] on icon at bounding box center [820, 222] width 13 height 13
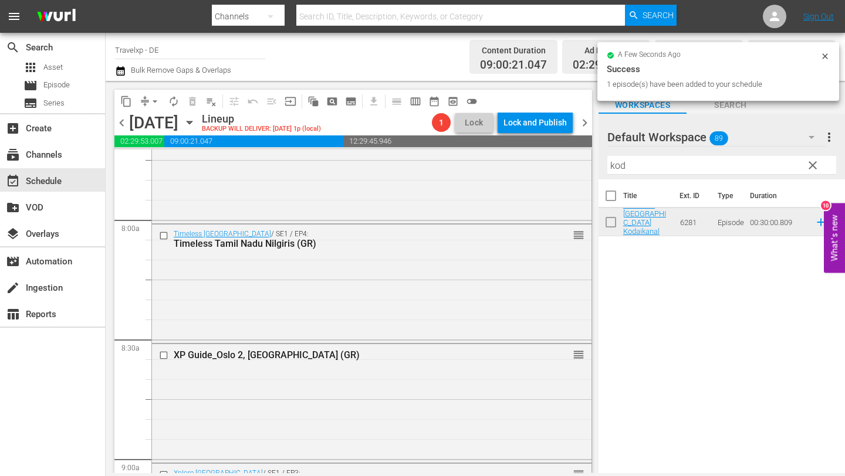
click at [724, 164] on input "kod" at bounding box center [721, 165] width 229 height 19
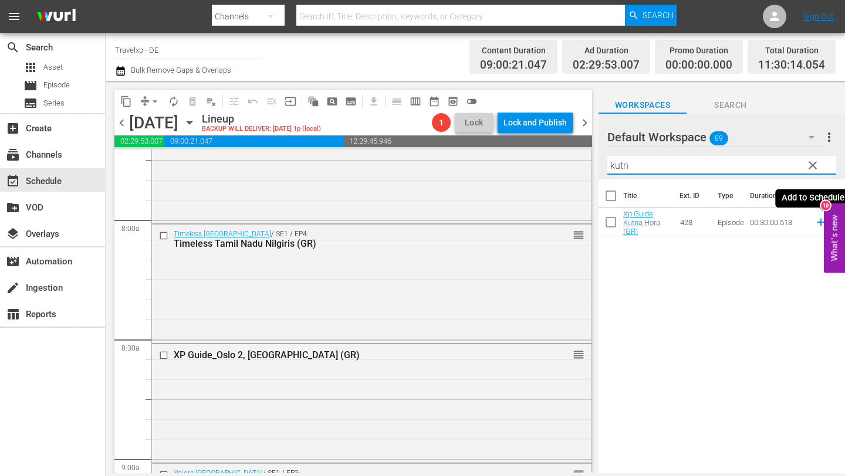
click at [819, 221] on icon at bounding box center [820, 222] width 13 height 13
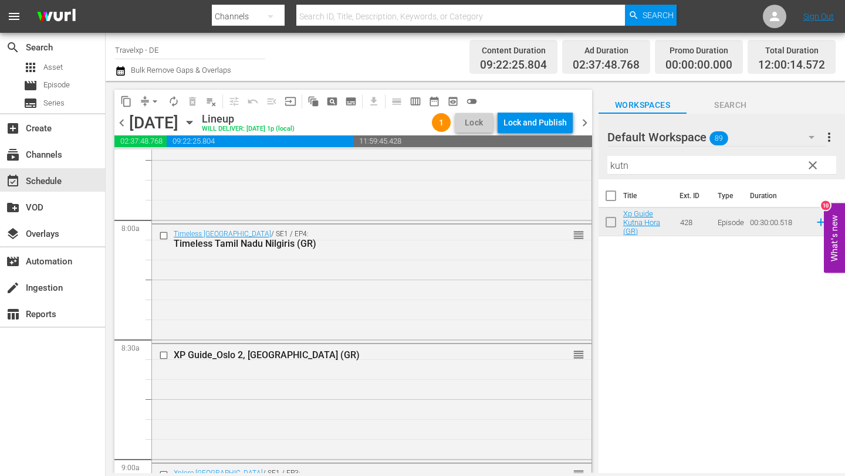
click at [633, 162] on input "kutn" at bounding box center [721, 165] width 229 height 19
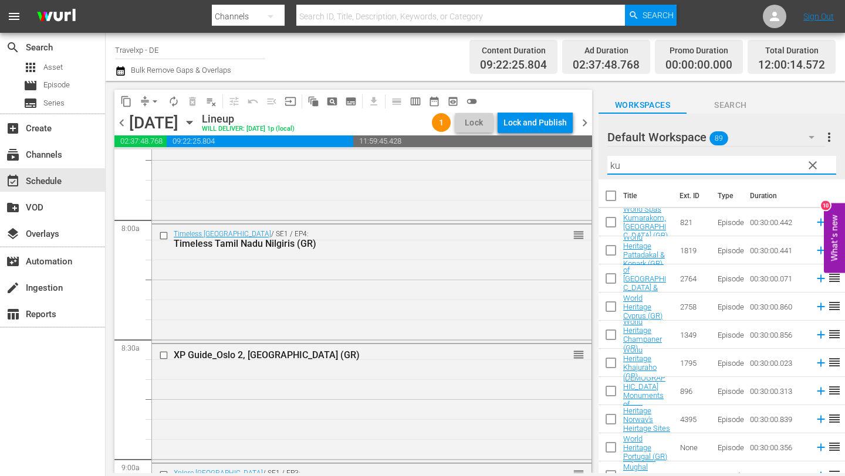
type input "k"
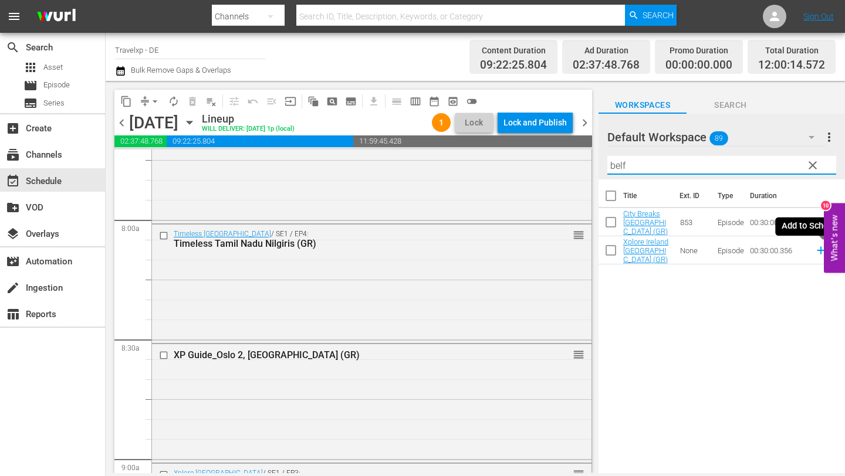
click at [819, 250] on icon at bounding box center [820, 251] width 8 height 8
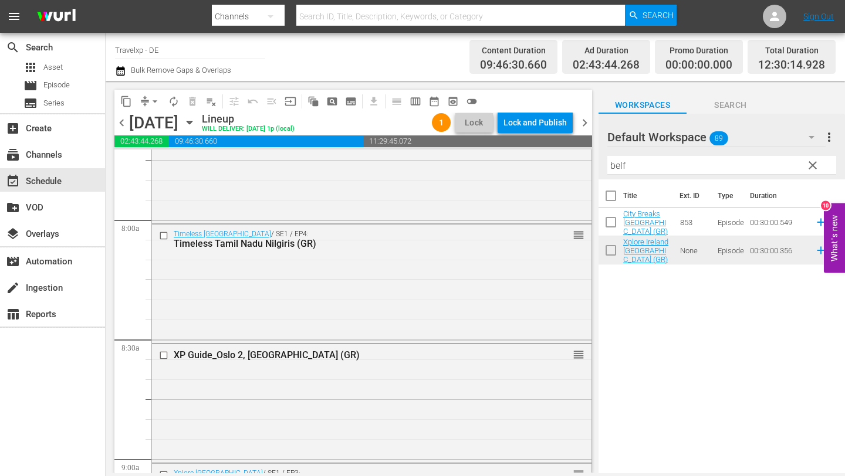
click at [676, 163] on input "belf" at bounding box center [721, 165] width 229 height 19
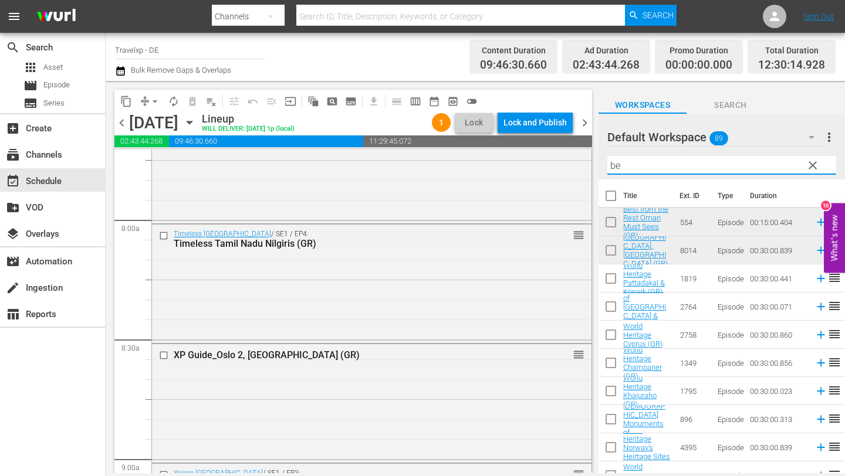
type input "b"
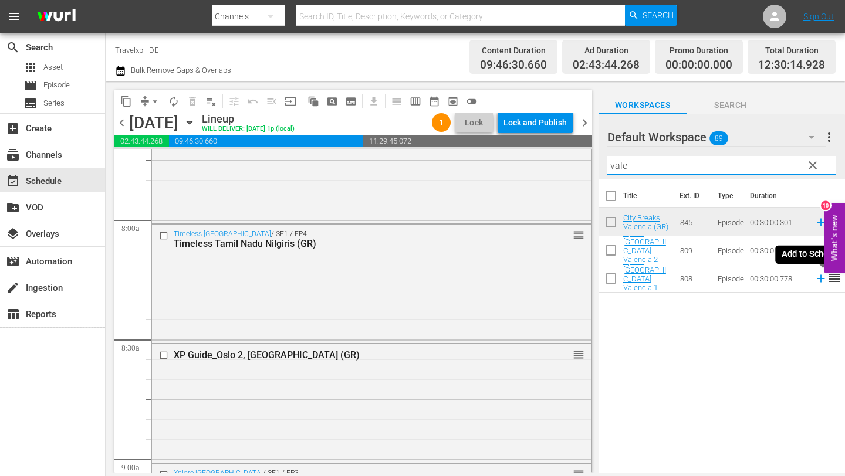
click at [819, 280] on icon at bounding box center [820, 278] width 13 height 13
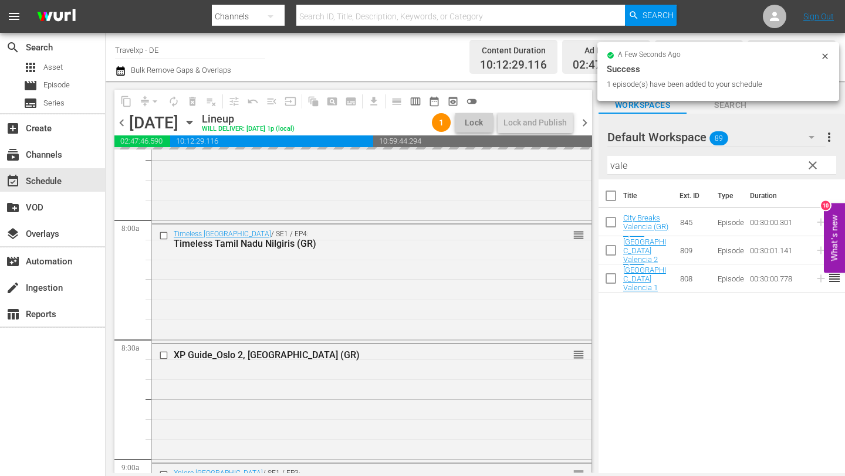
click at [696, 169] on input "vale" at bounding box center [721, 165] width 229 height 19
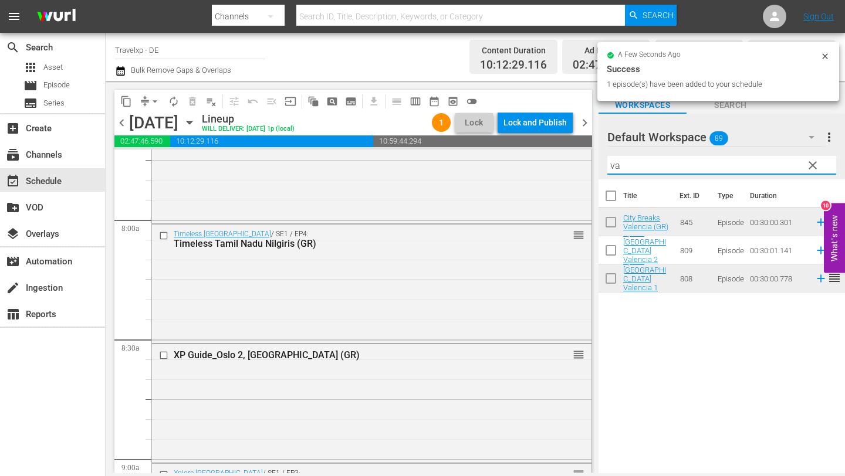
type input "v"
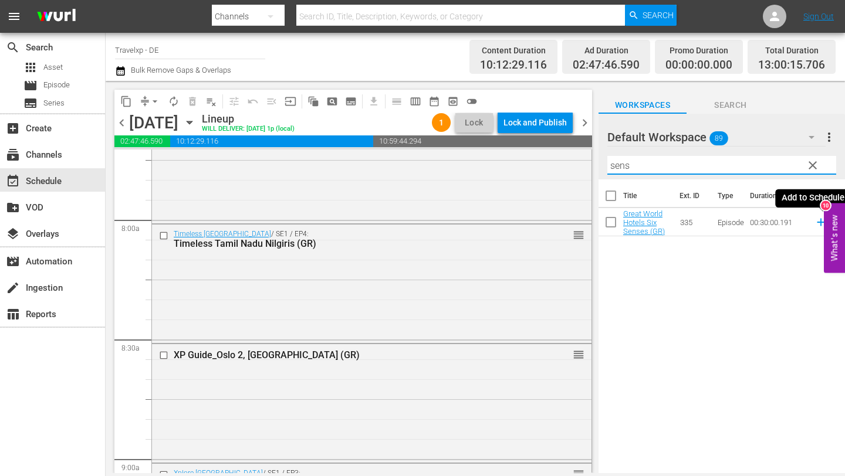
click at [817, 222] on icon at bounding box center [820, 223] width 8 height 8
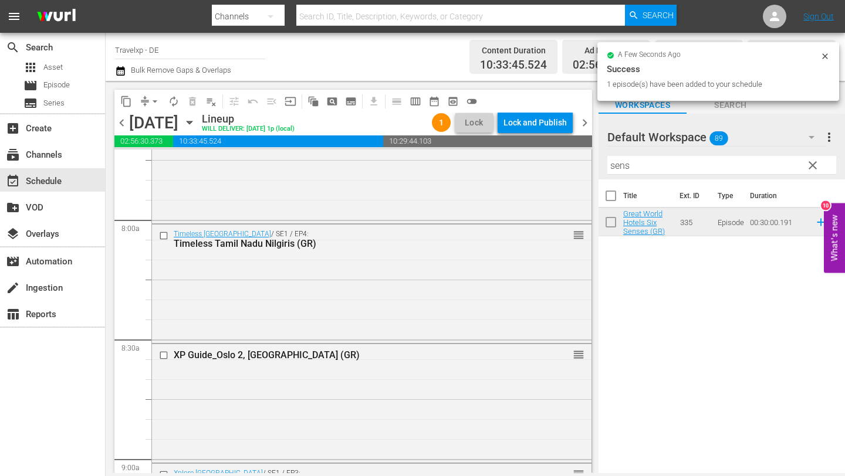
click at [735, 168] on input "sens" at bounding box center [721, 165] width 229 height 19
type input "s"
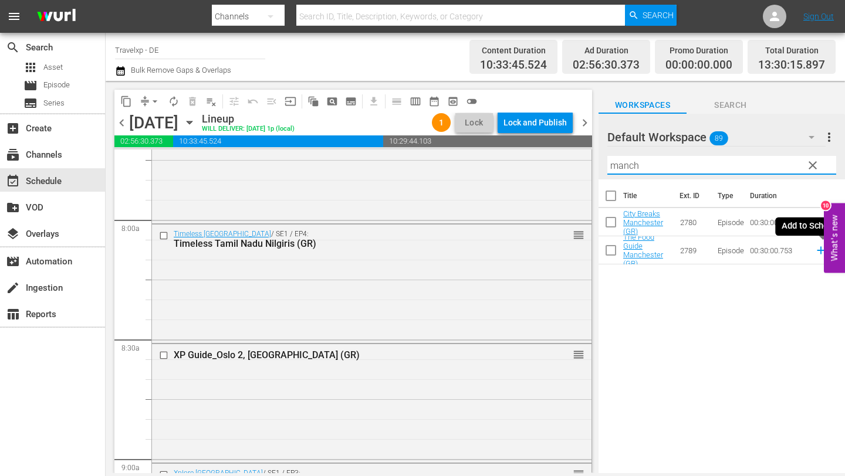
click at [820, 249] on icon at bounding box center [820, 251] width 8 height 8
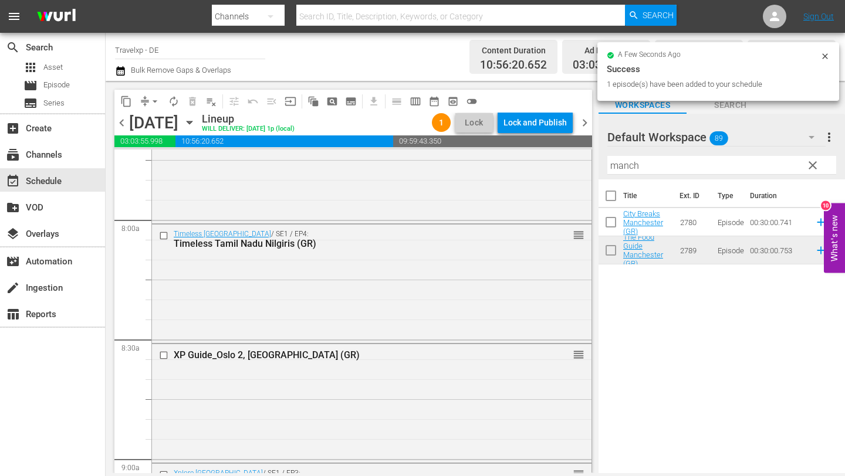
click at [670, 167] on input "manch" at bounding box center [721, 165] width 229 height 19
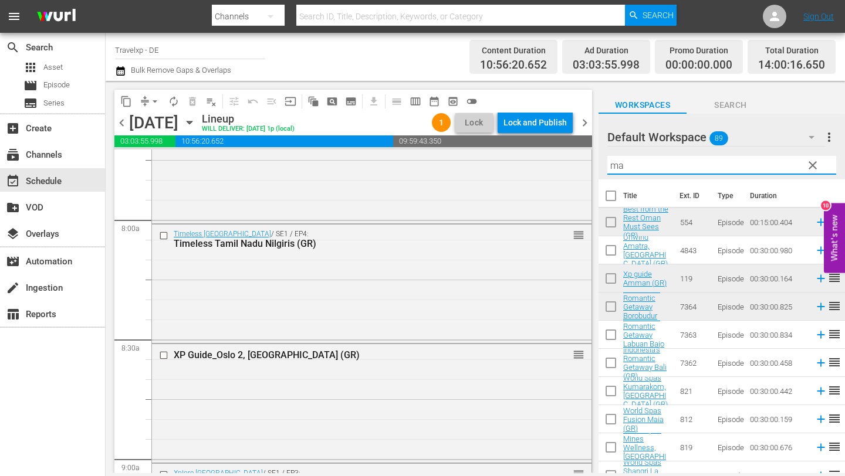
type input "m"
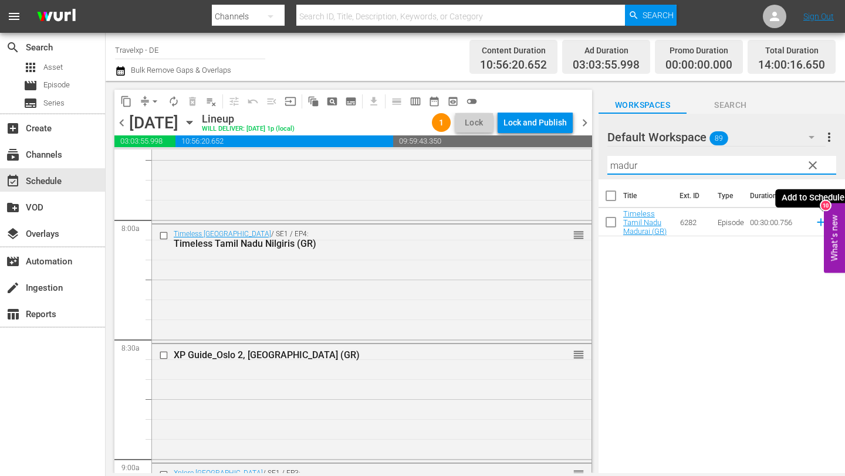
click at [819, 222] on icon at bounding box center [820, 222] width 13 height 13
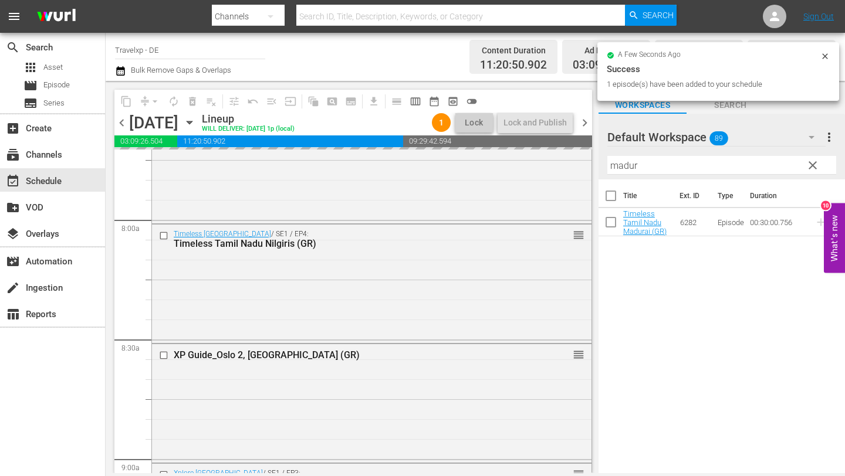
click at [709, 167] on input "madur" at bounding box center [721, 165] width 229 height 19
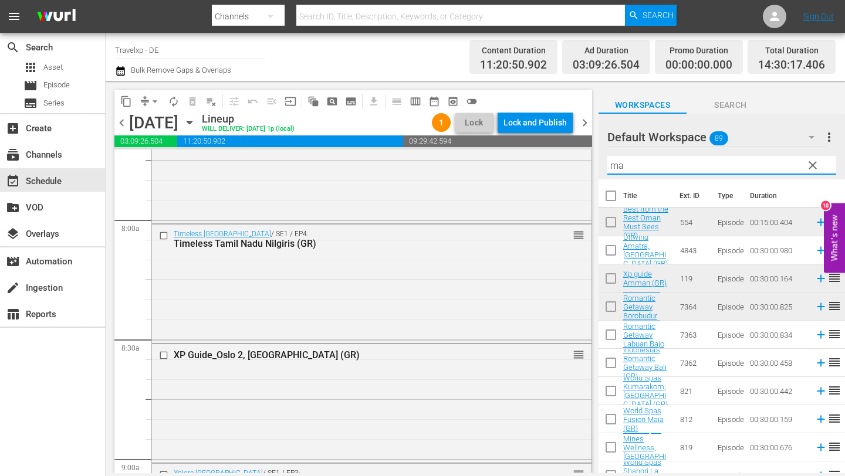
type input "m"
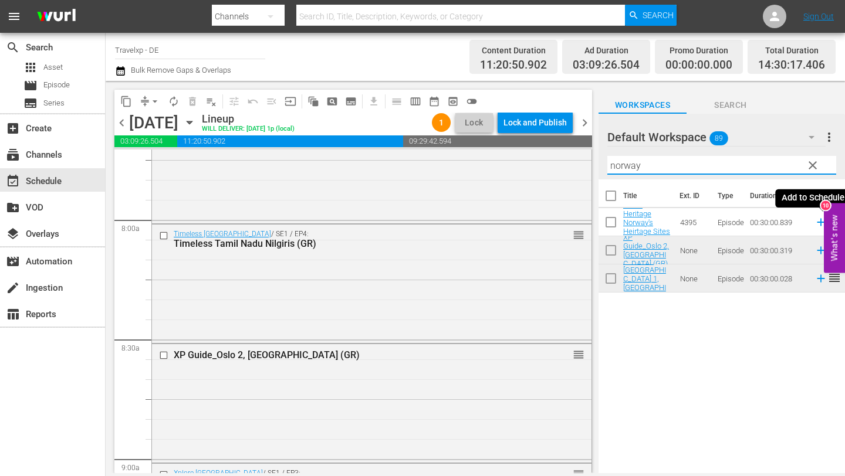
click at [820, 223] on icon at bounding box center [820, 223] width 8 height 8
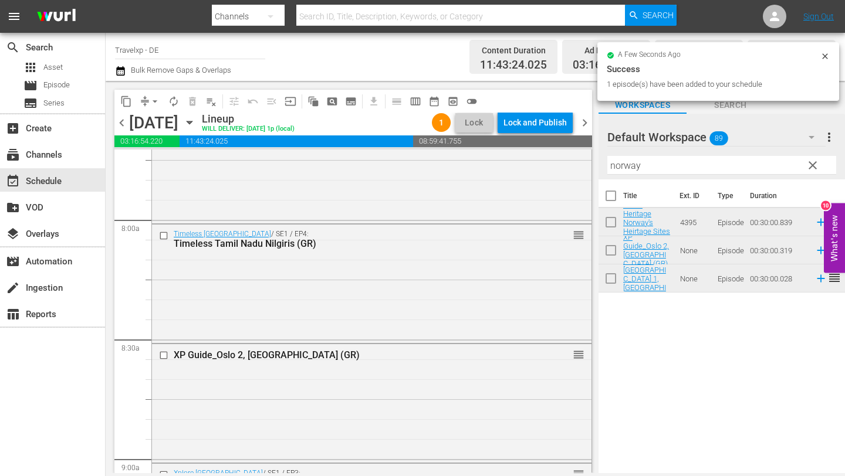
click at [717, 167] on input "norway" at bounding box center [721, 165] width 229 height 19
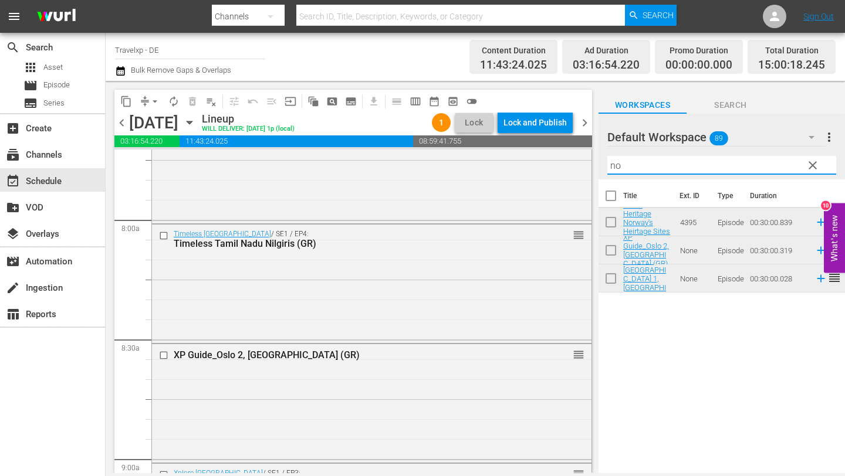
type input "n"
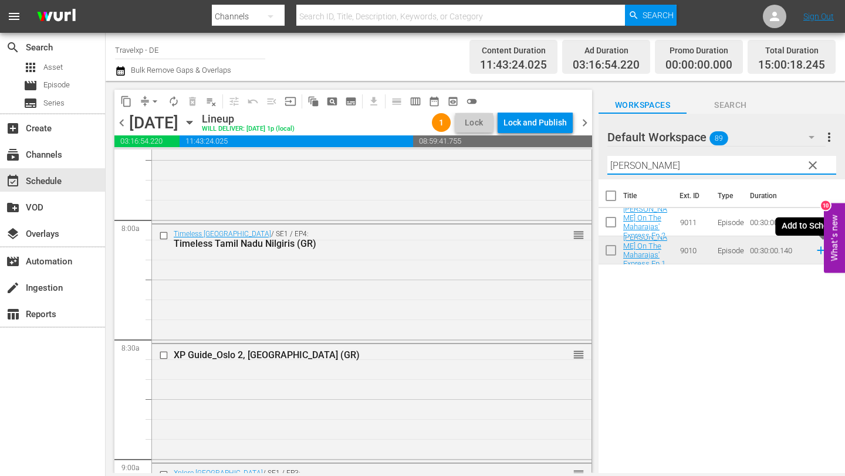
click at [818, 251] on icon at bounding box center [820, 250] width 13 height 13
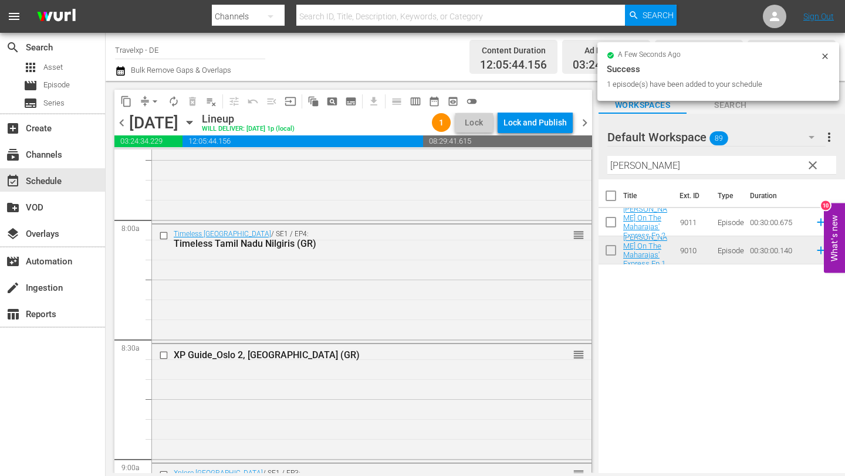
click at [707, 165] on input "[PERSON_NAME]" at bounding box center [721, 165] width 229 height 19
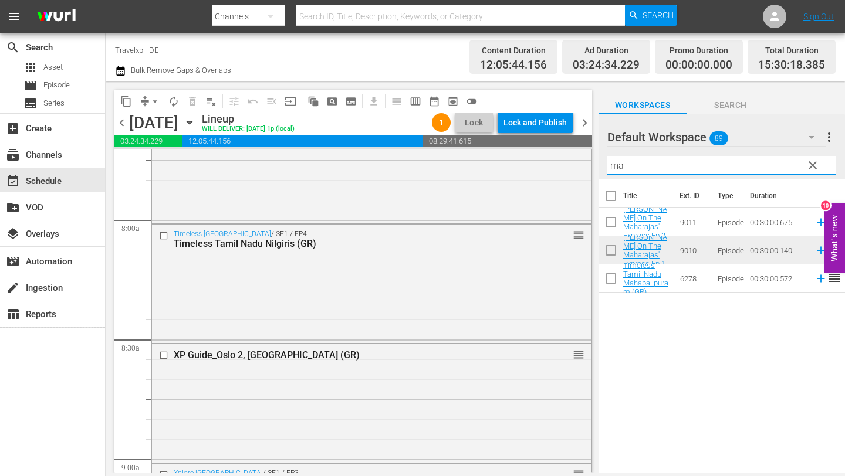
type input "m"
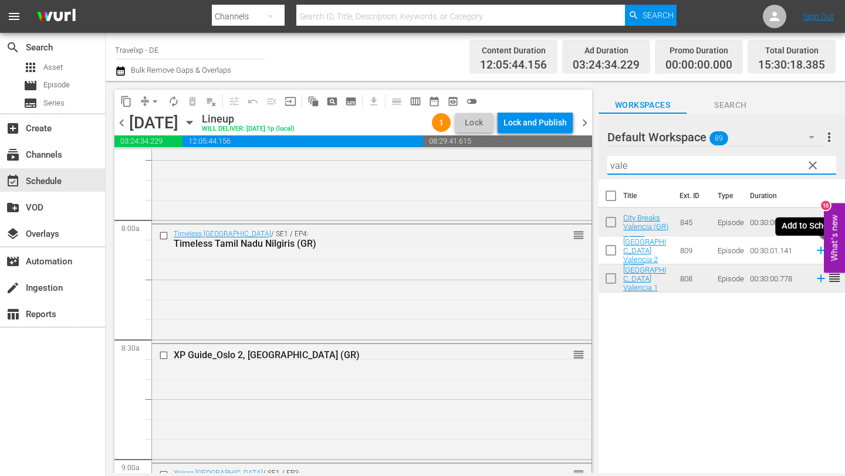
click at [818, 252] on icon at bounding box center [820, 250] width 13 height 13
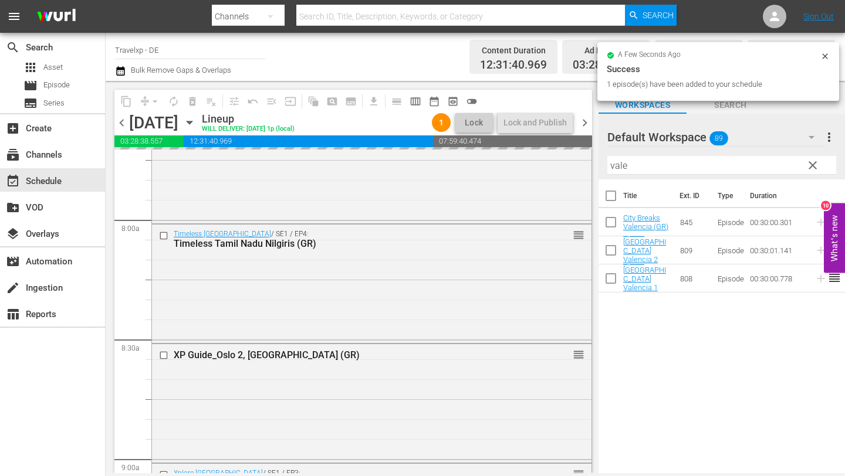
click at [671, 158] on input "vale" at bounding box center [721, 165] width 229 height 19
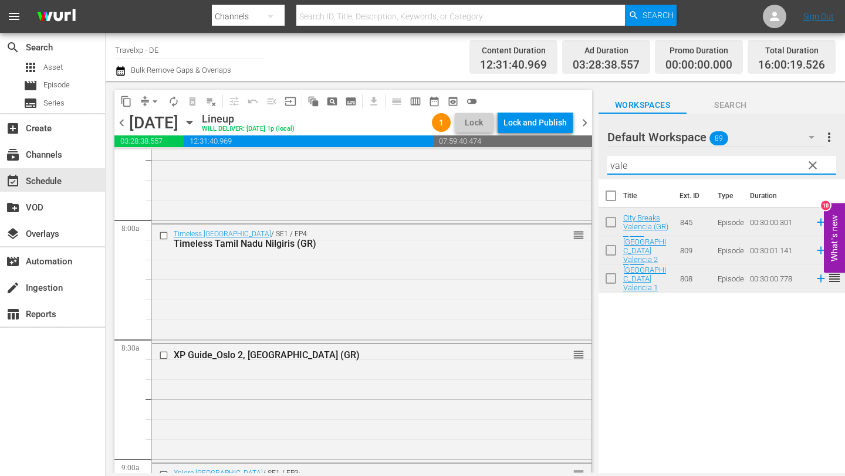
click at [653, 167] on input "vale" at bounding box center [721, 165] width 229 height 19
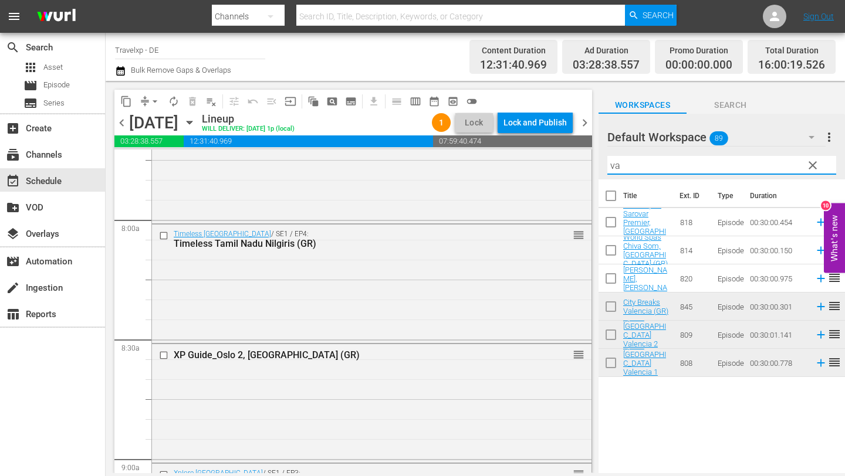
type input "v"
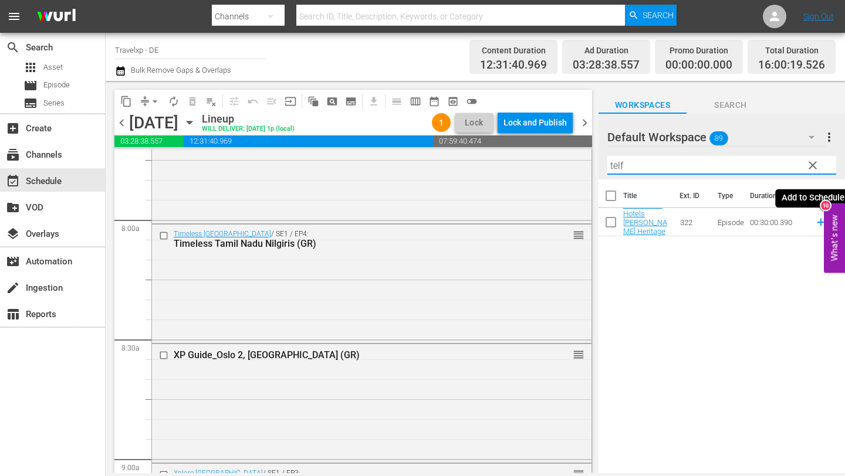
click at [819, 221] on icon at bounding box center [820, 222] width 13 height 13
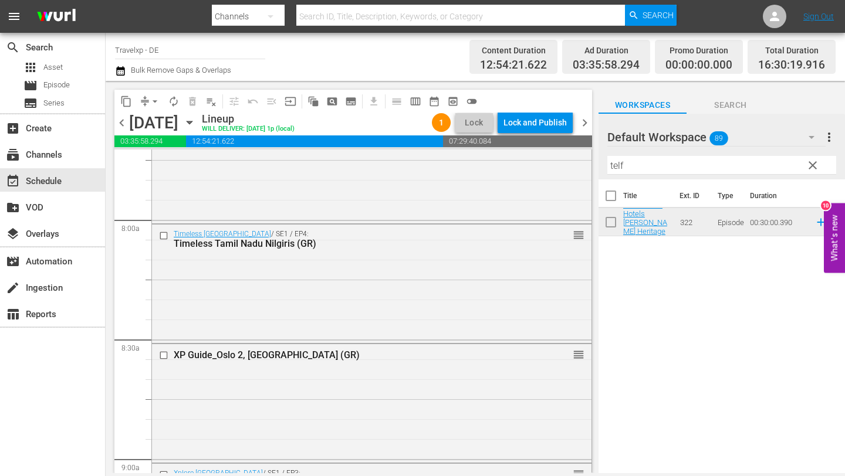
click at [670, 169] on input "telf" at bounding box center [721, 165] width 229 height 19
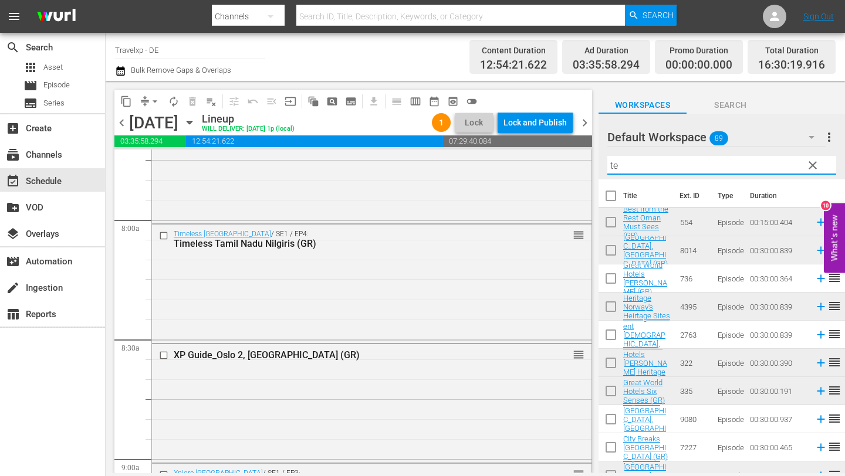
type input "t"
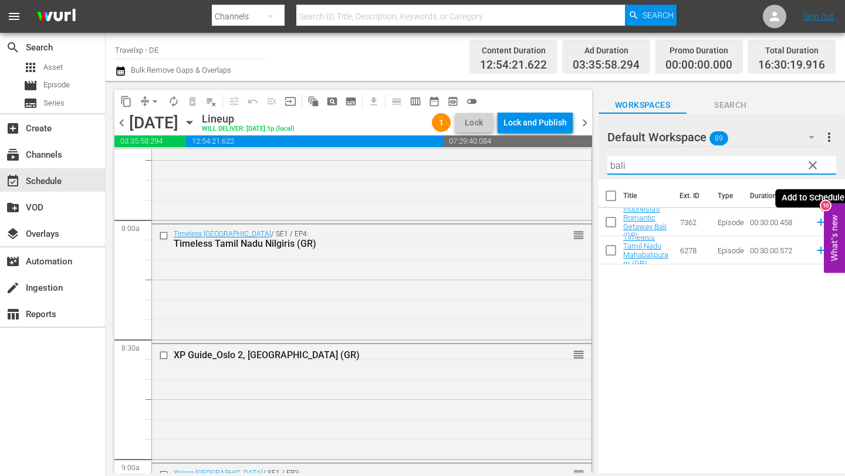
click at [819, 223] on icon at bounding box center [820, 222] width 13 height 13
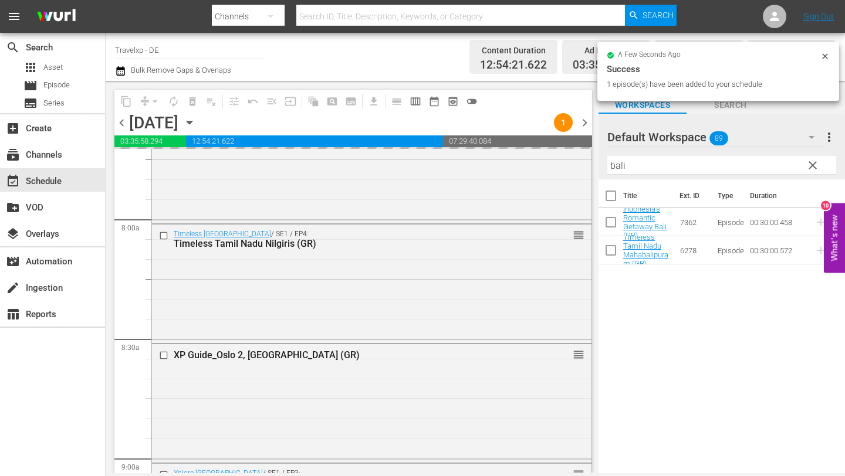
click at [646, 162] on input "bali" at bounding box center [721, 165] width 229 height 19
type input "b"
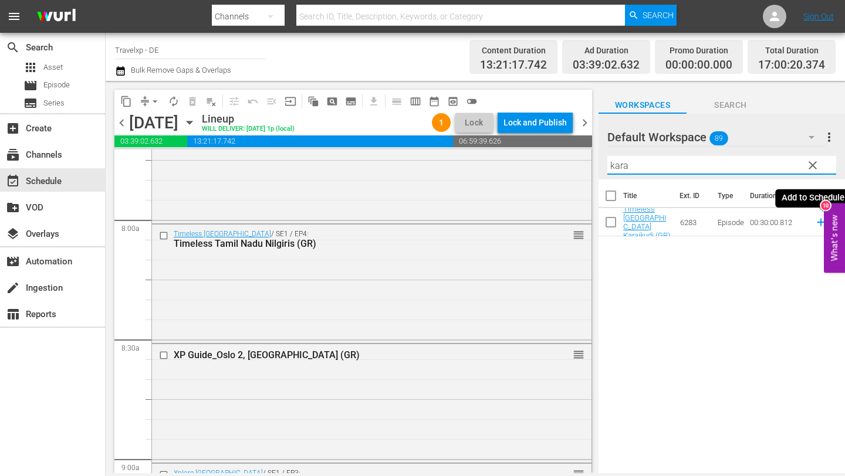
click at [818, 223] on icon at bounding box center [820, 222] width 13 height 13
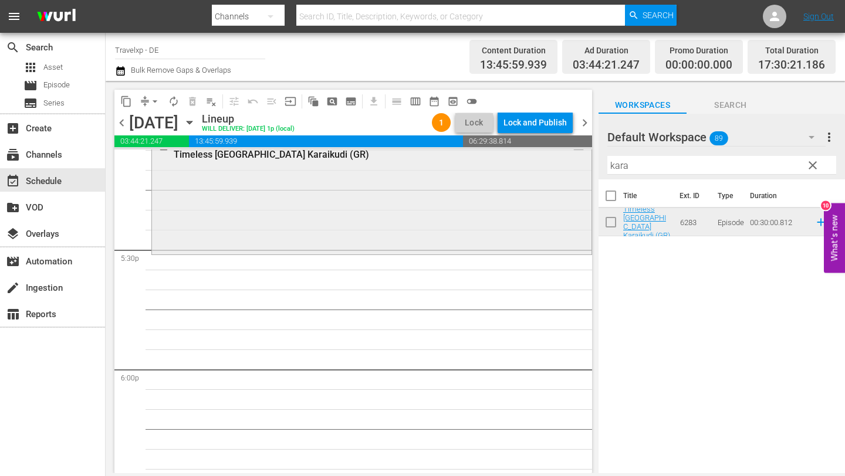
scroll to position [4090, 0]
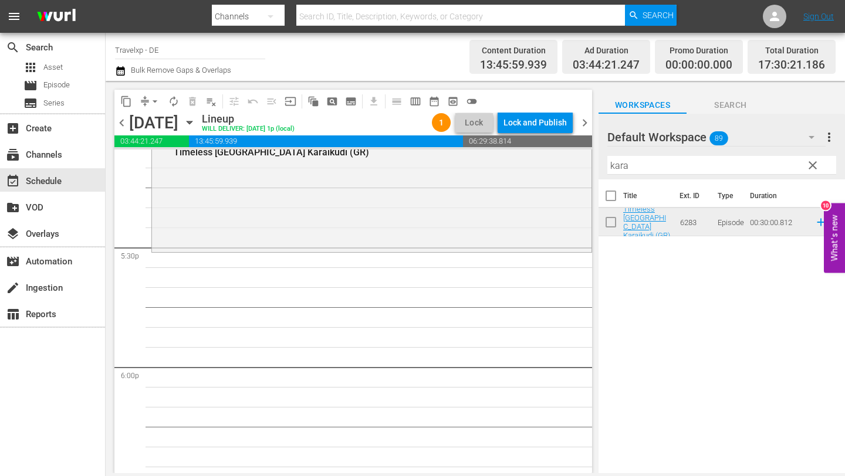
click at [642, 167] on input "kara" at bounding box center [721, 165] width 229 height 19
type input "k"
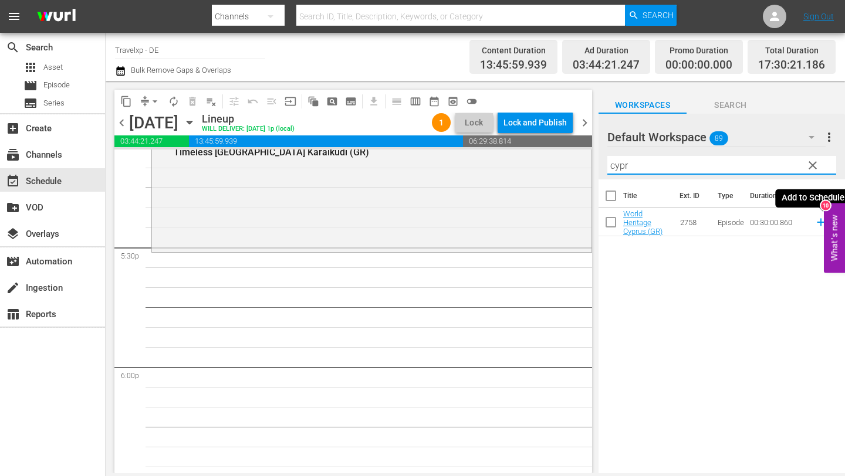
click at [819, 221] on icon at bounding box center [820, 222] width 13 height 13
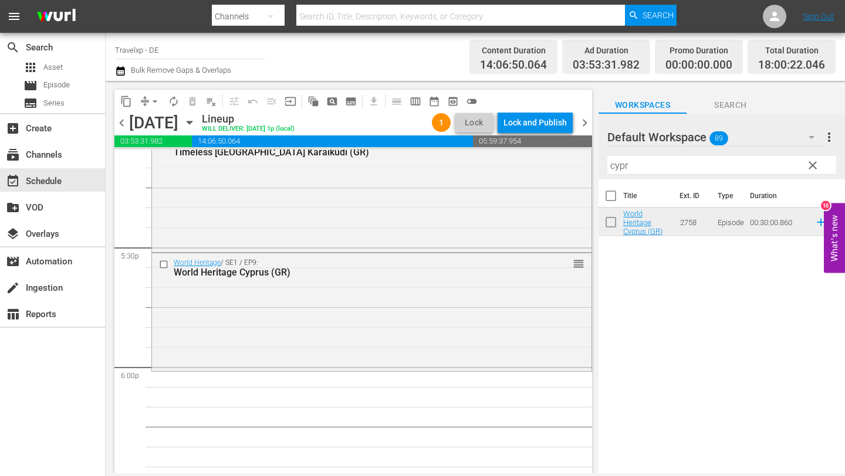
click at [638, 166] on input "cypr" at bounding box center [721, 165] width 229 height 19
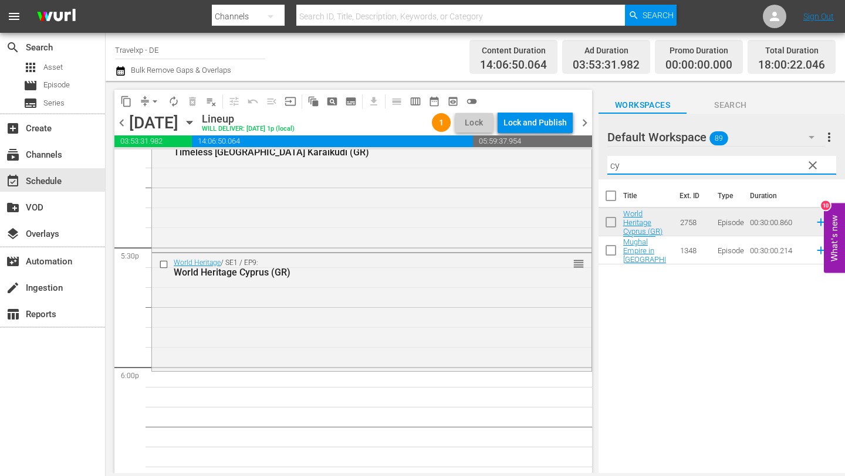
type input "c"
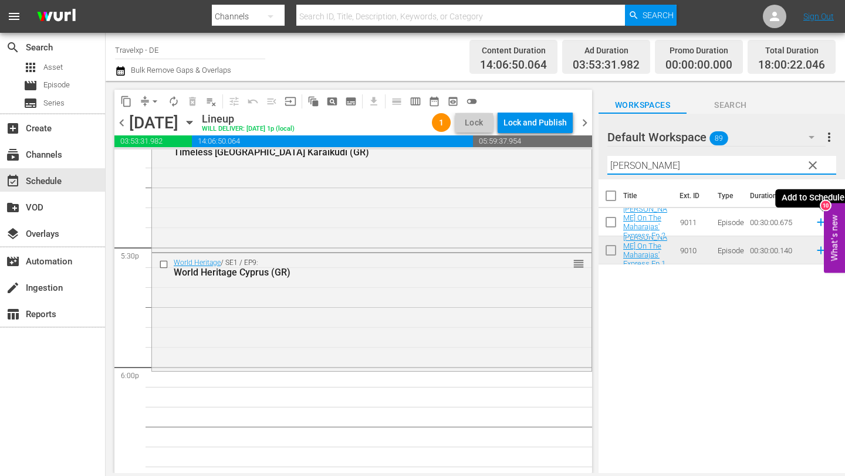
click at [818, 223] on icon at bounding box center [820, 222] width 13 height 13
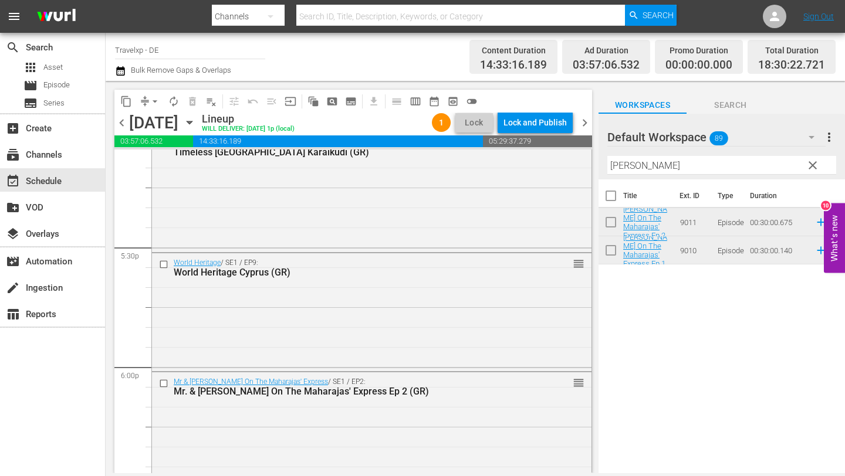
click at [657, 171] on input "[PERSON_NAME]" at bounding box center [721, 165] width 229 height 19
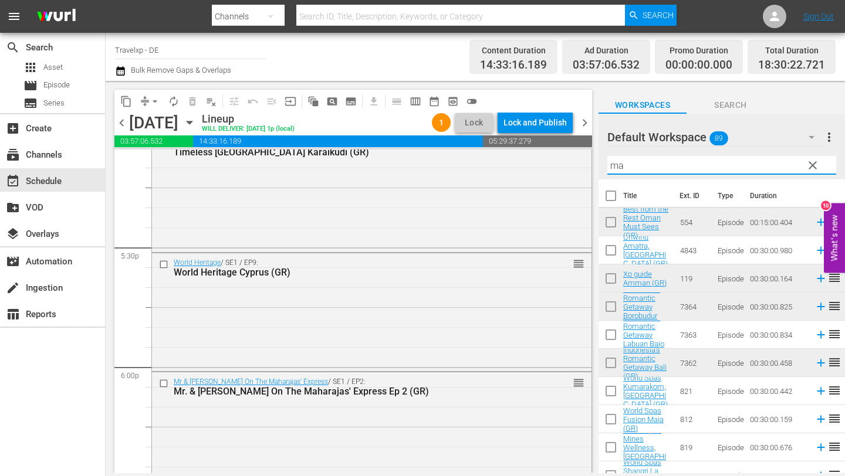
type input "m"
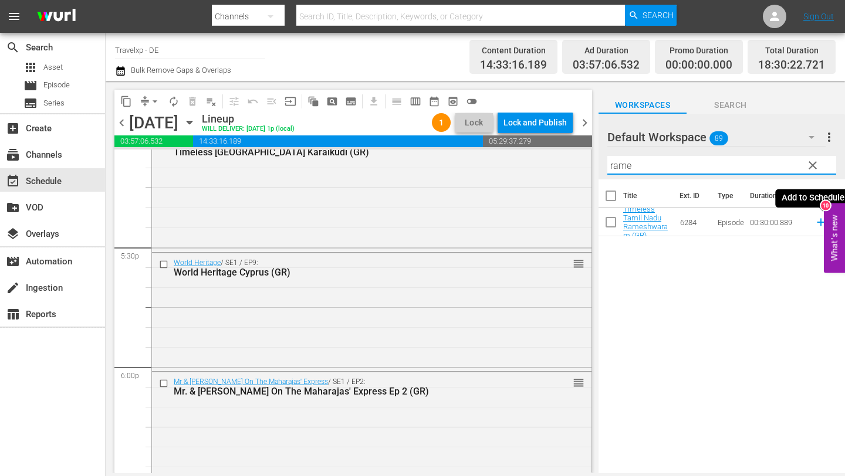
click at [820, 224] on icon at bounding box center [820, 223] width 8 height 8
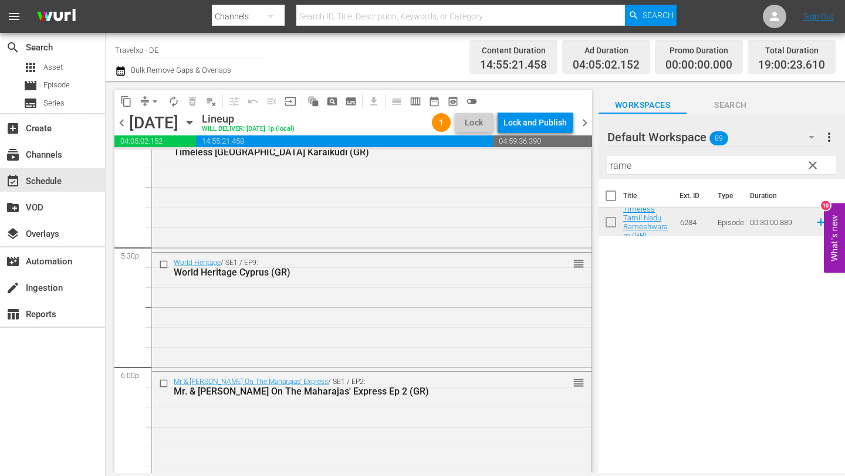
click at [655, 168] on input "rame" at bounding box center [721, 165] width 229 height 19
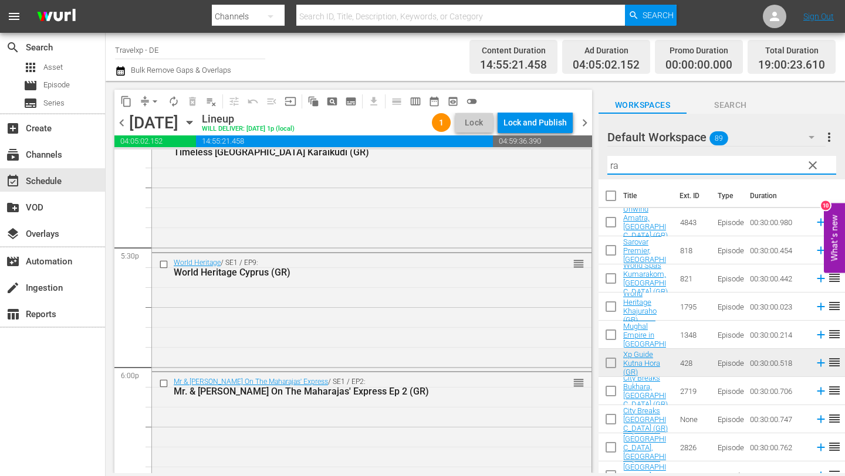
type input "r"
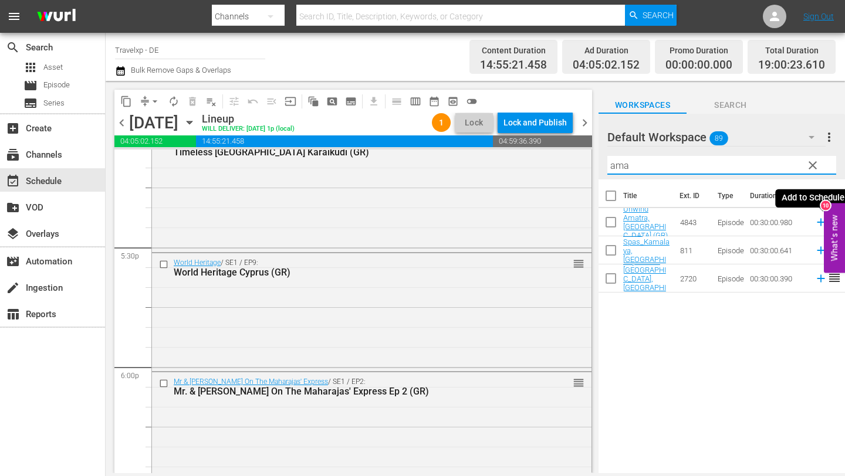
click at [818, 222] on icon at bounding box center [820, 223] width 8 height 8
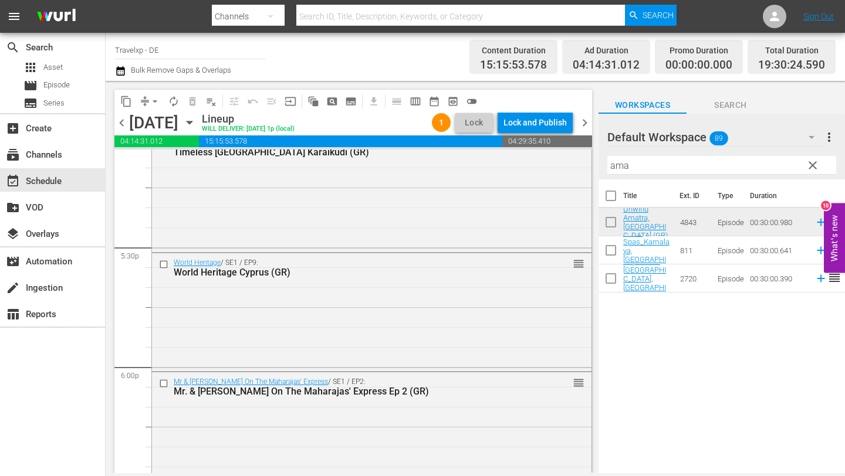
click at [644, 168] on input "ama" at bounding box center [721, 165] width 229 height 19
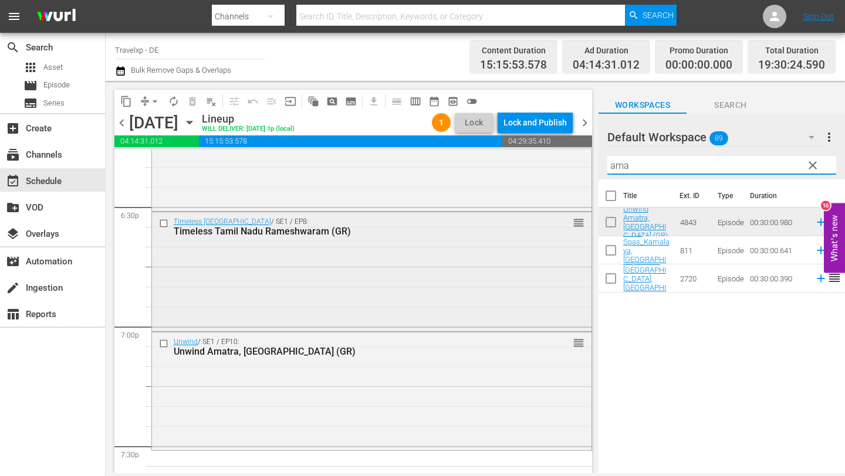
scroll to position [4364, 0]
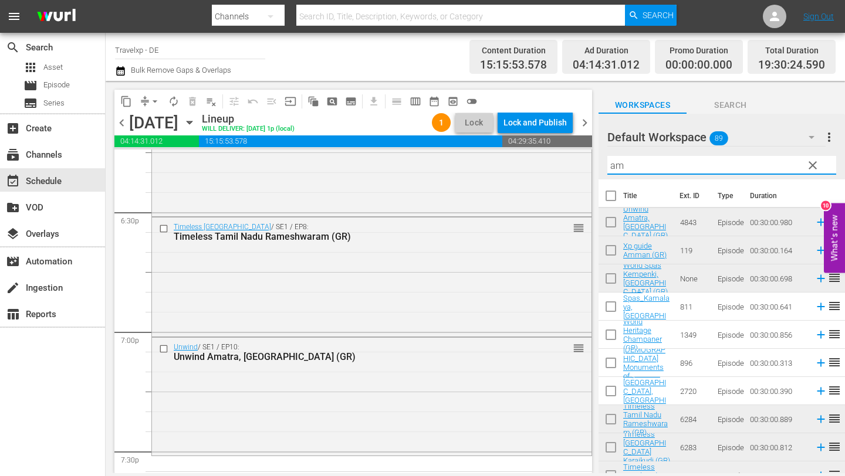
type input "a"
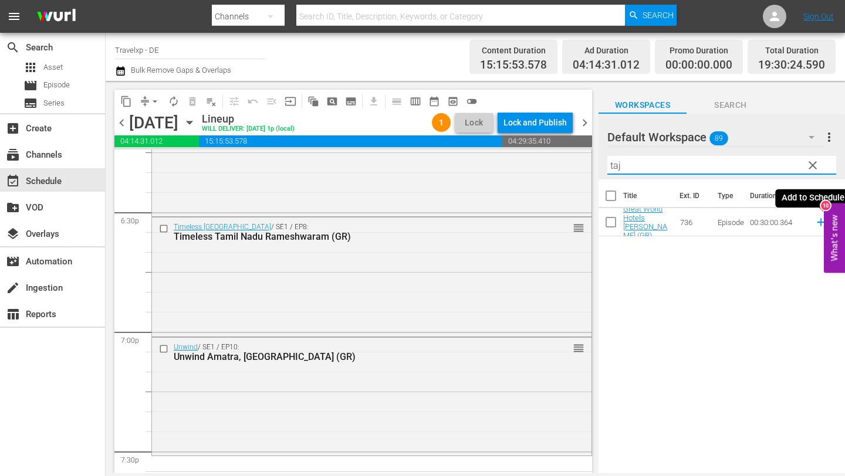
click at [819, 223] on icon at bounding box center [820, 222] width 13 height 13
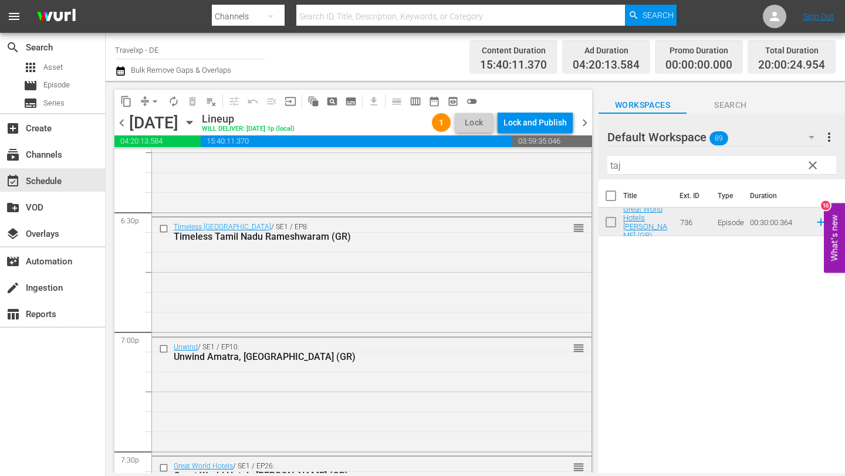
click at [638, 163] on input "taj" at bounding box center [721, 165] width 229 height 19
type input "t"
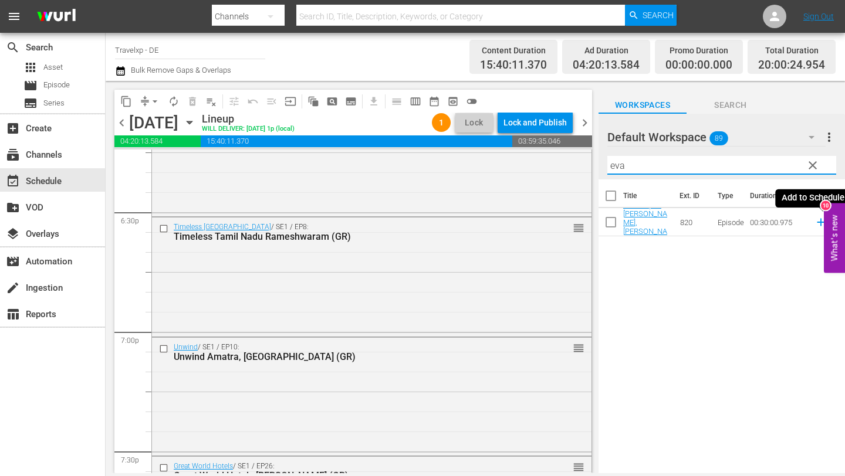
click at [818, 222] on icon at bounding box center [820, 223] width 8 height 8
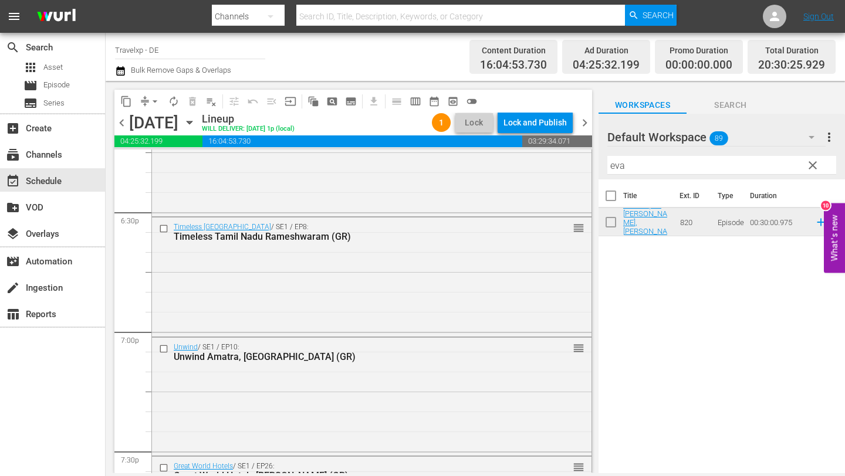
click at [632, 165] on input "eva" at bounding box center [721, 165] width 229 height 19
type input "e"
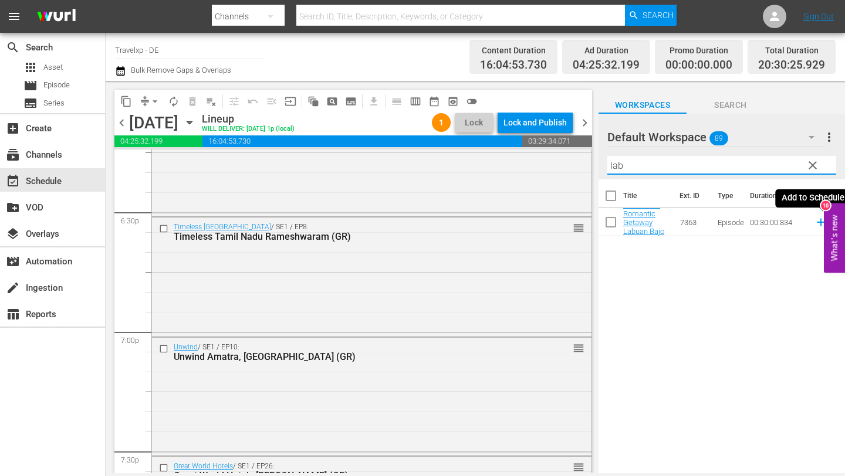
click at [819, 222] on icon at bounding box center [820, 223] width 8 height 8
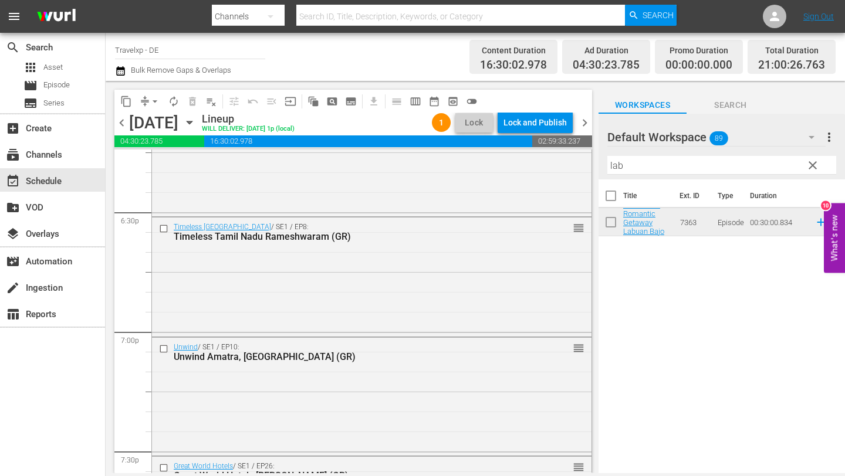
click at [633, 167] on input "lab" at bounding box center [721, 165] width 229 height 19
type input "l"
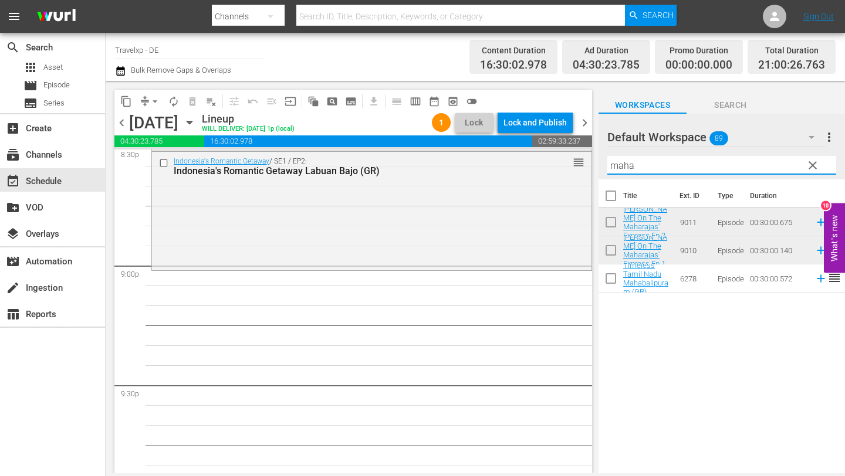
scroll to position [4901, 0]
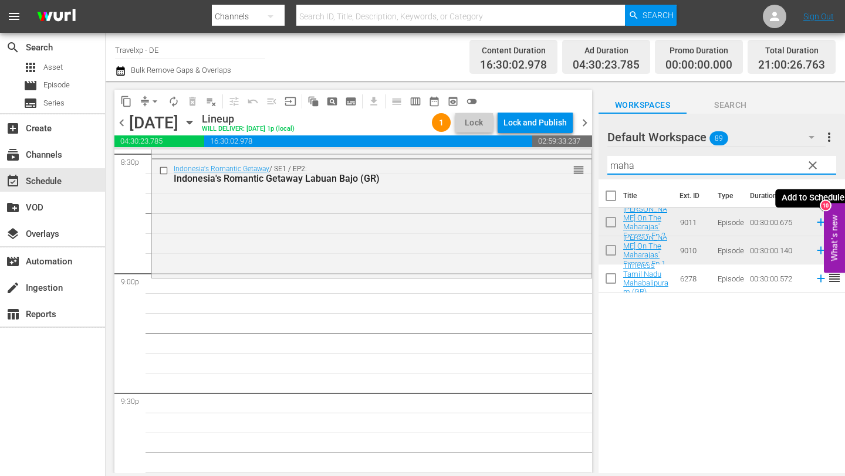
click at [818, 222] on icon at bounding box center [820, 223] width 8 height 8
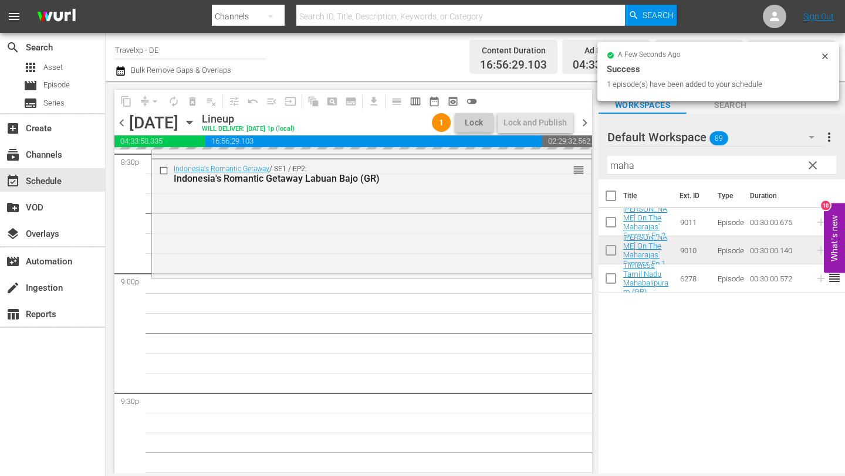
click at [645, 162] on input "maha" at bounding box center [721, 165] width 229 height 19
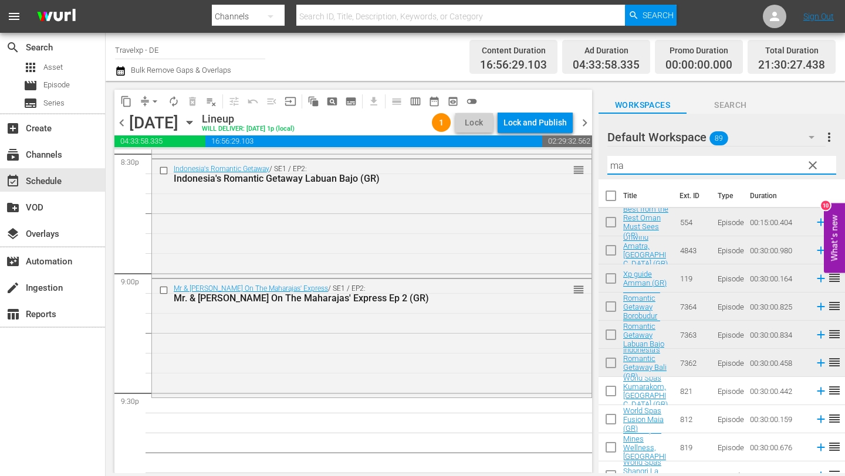
type input "m"
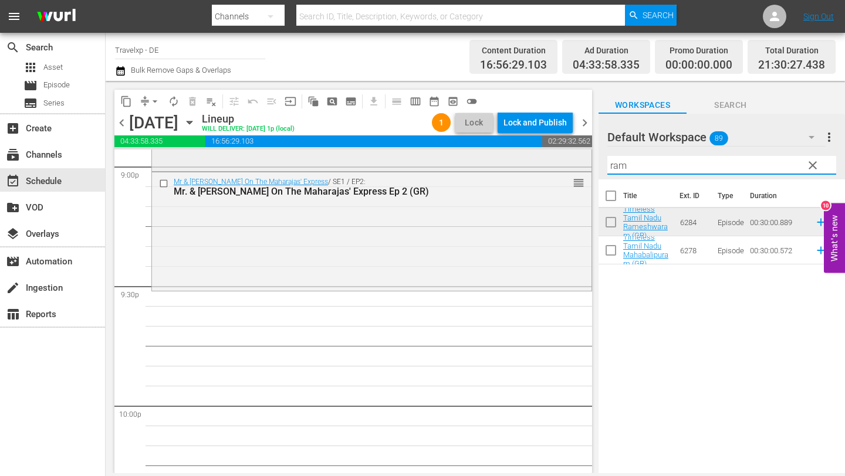
scroll to position [5007, 0]
click at [818, 223] on icon at bounding box center [820, 222] width 13 height 13
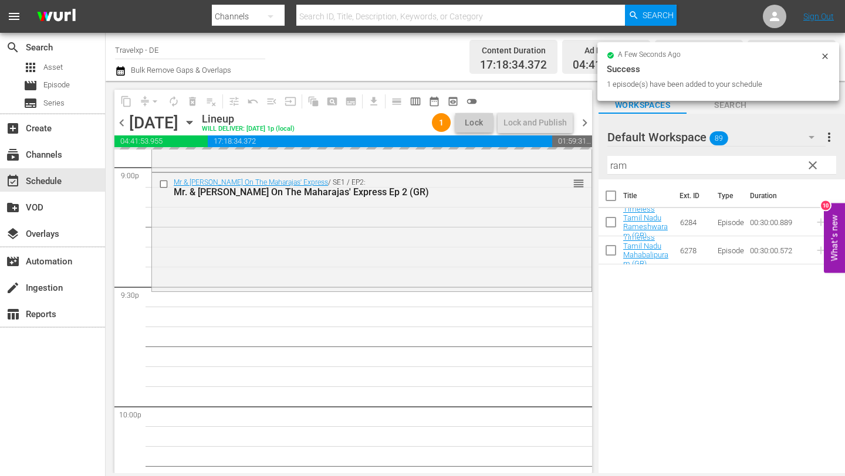
click at [673, 165] on input "ram" at bounding box center [721, 165] width 229 height 19
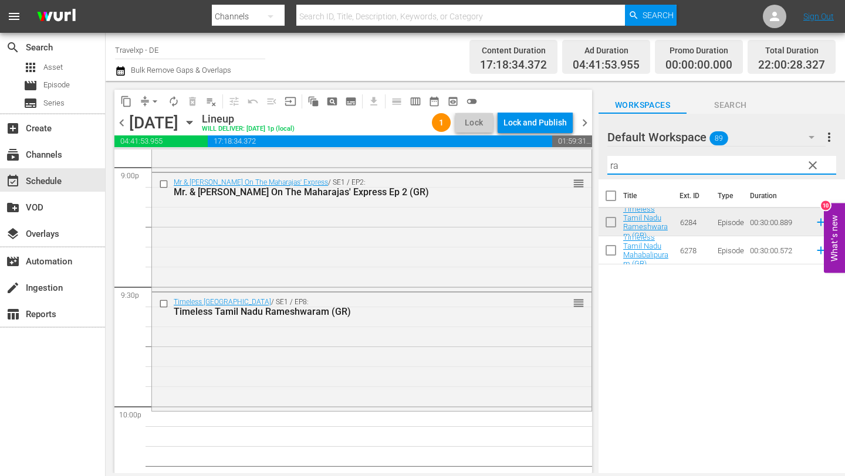
type input "r"
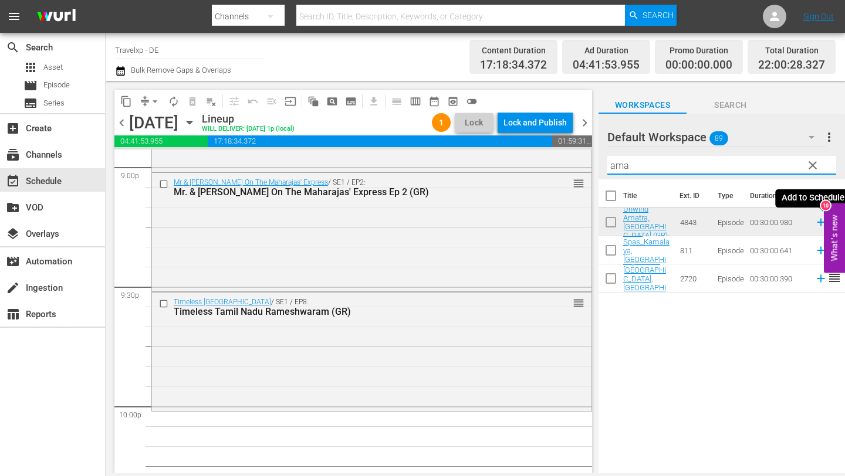
click at [818, 223] on icon at bounding box center [820, 222] width 13 height 13
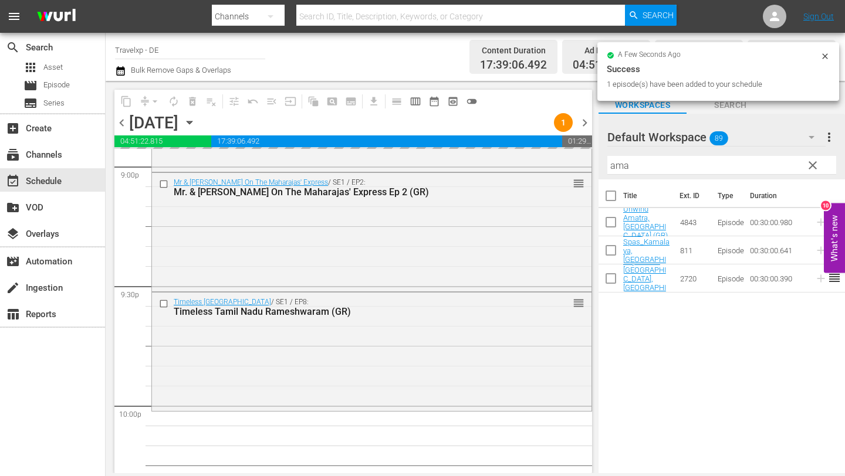
click at [655, 165] on input "ama" at bounding box center [721, 165] width 229 height 19
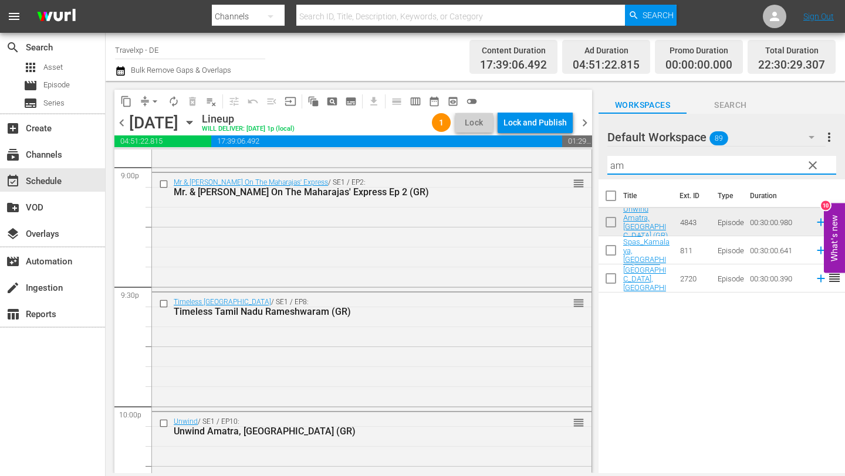
type input "a"
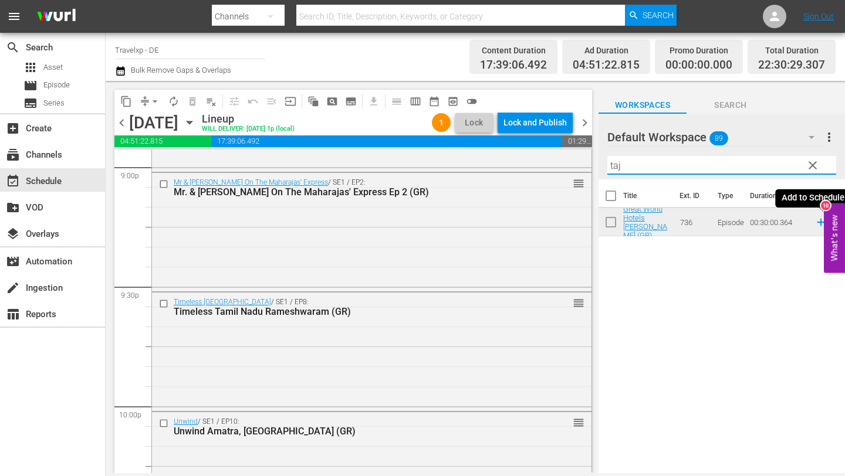
click at [819, 222] on icon at bounding box center [820, 223] width 8 height 8
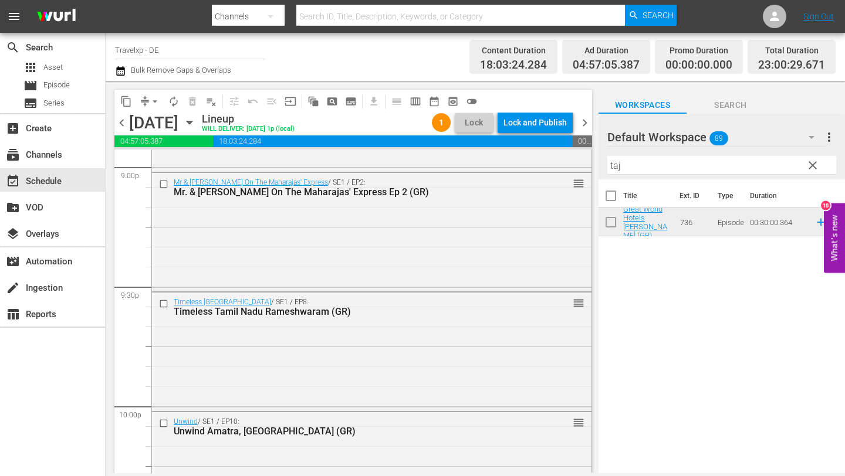
click at [629, 164] on input "taj" at bounding box center [721, 165] width 229 height 19
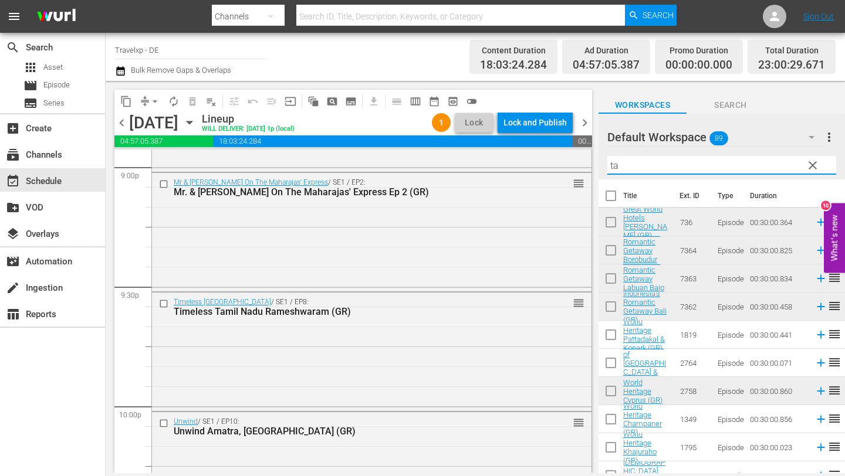
type input "t"
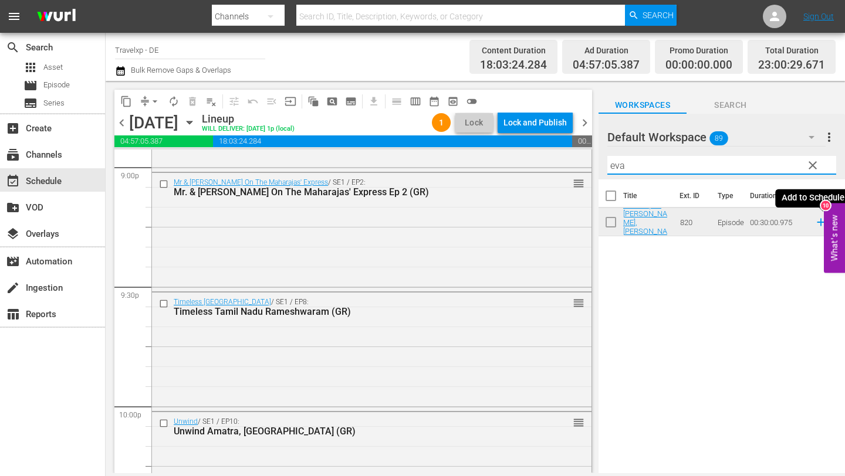
click at [819, 221] on icon at bounding box center [820, 222] width 13 height 13
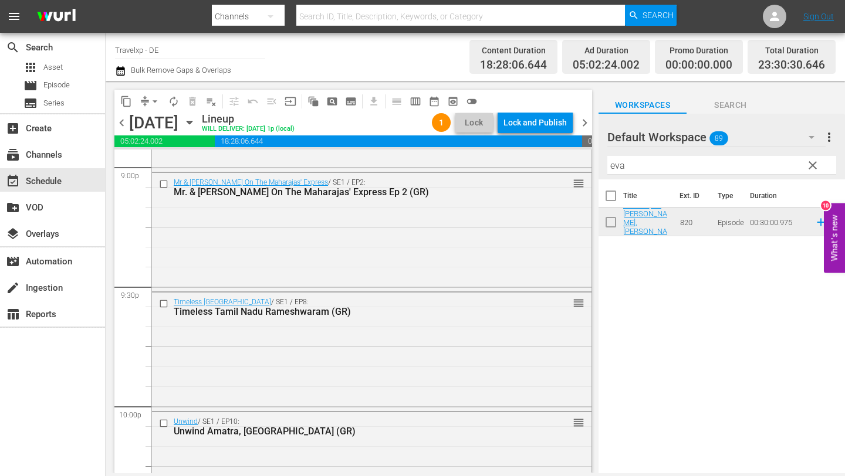
click at [653, 175] on div "Filter by Title eva" at bounding box center [721, 165] width 229 height 28
click at [644, 167] on input "eva" at bounding box center [721, 165] width 229 height 19
type input "e"
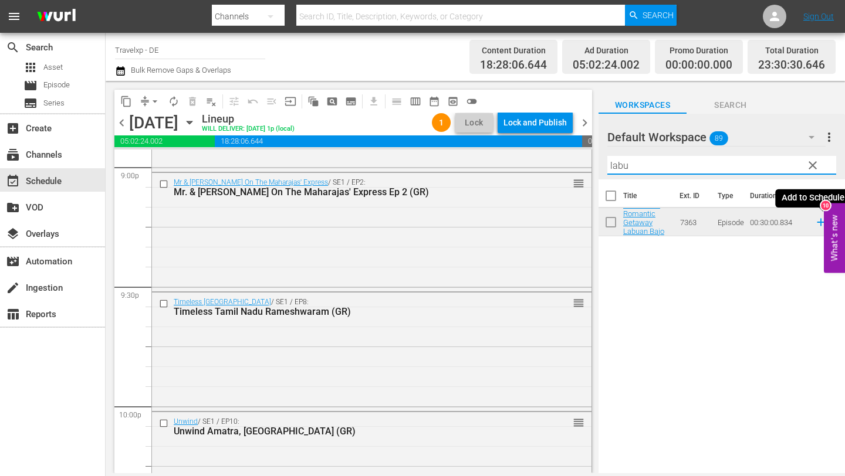
type input "labu"
click at [820, 219] on icon at bounding box center [820, 223] width 8 height 8
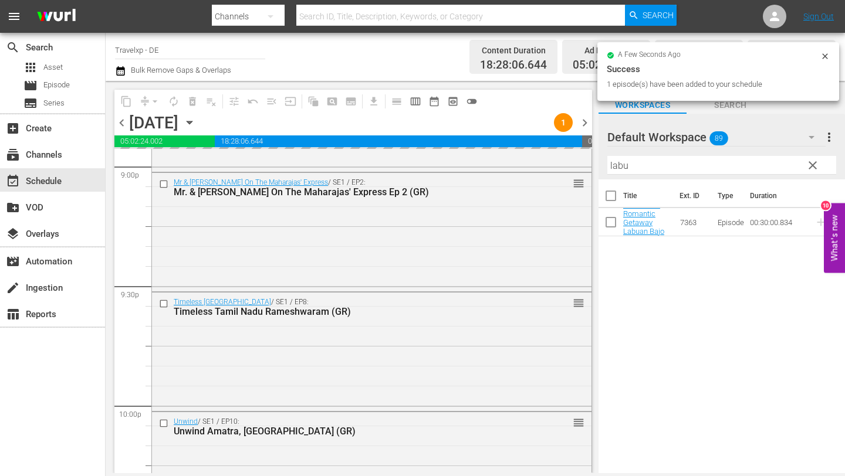
scroll to position [5418, 0]
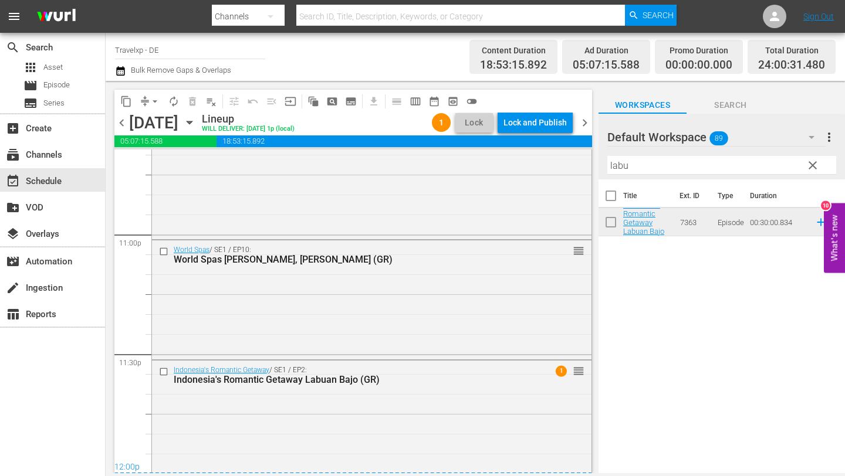
click at [533, 121] on div "Lock and Publish" at bounding box center [534, 122] width 63 height 21
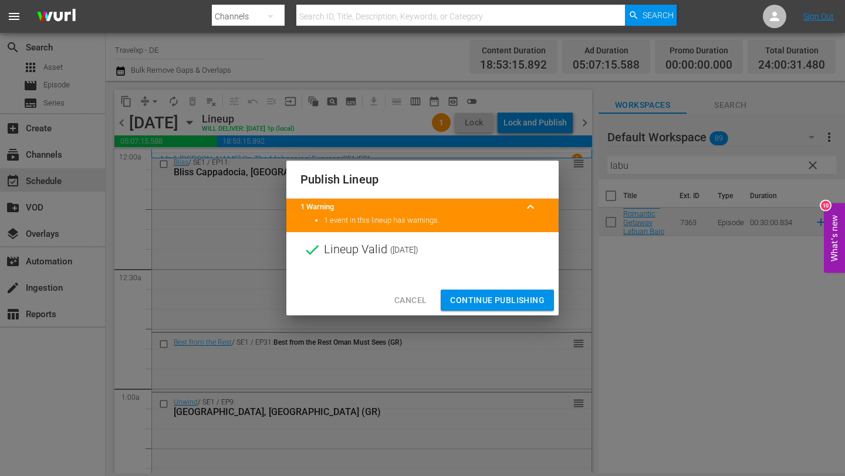
scroll to position [5418, 0]
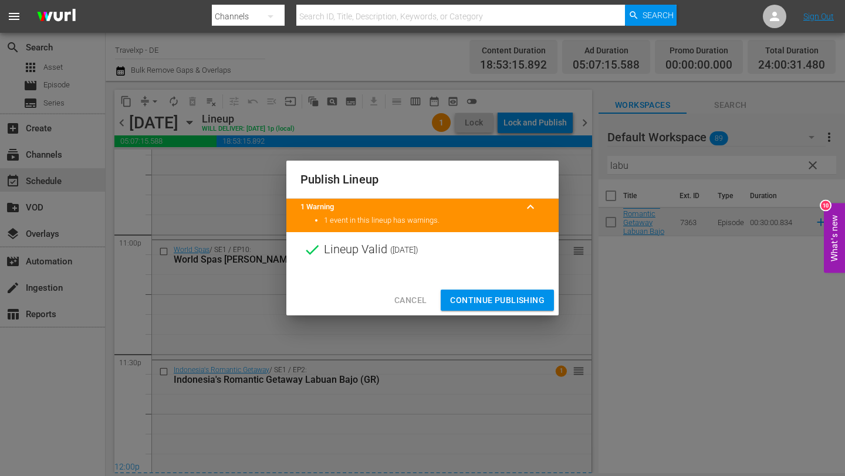
click at [506, 298] on span "Continue Publishing" at bounding box center [497, 300] width 94 height 15
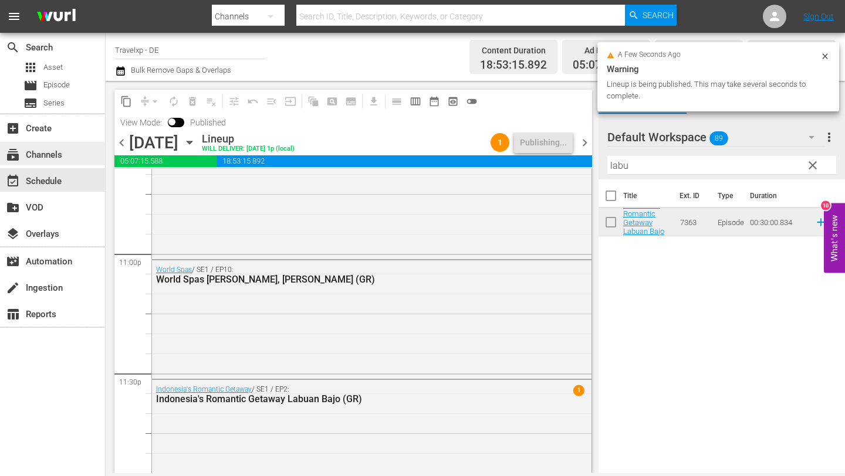
click at [69, 156] on div "subscriptions Channels" at bounding box center [52, 153] width 105 height 23
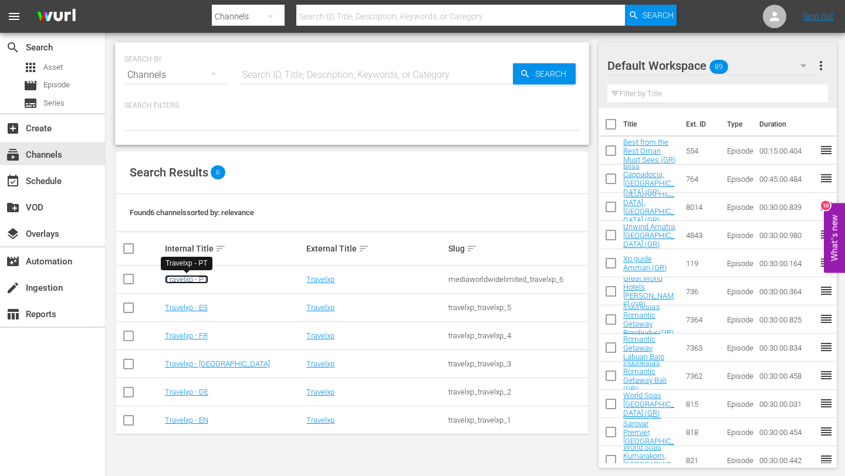
click at [193, 278] on link "Travelxp - PT" at bounding box center [186, 279] width 43 height 9
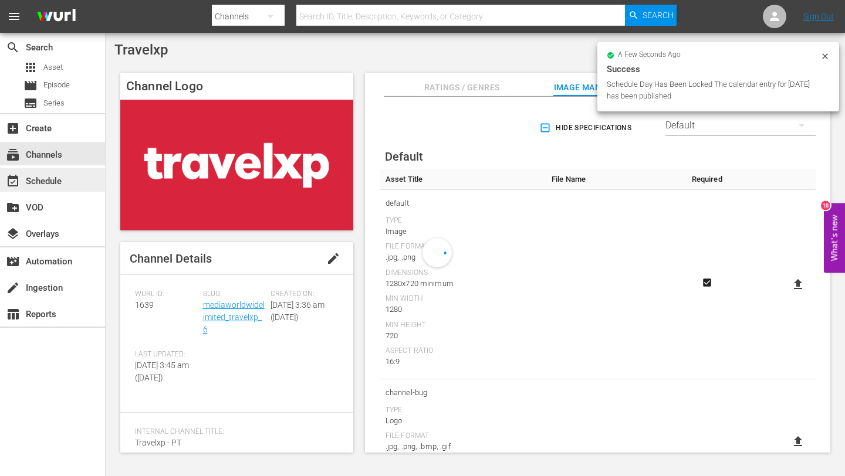
click at [48, 183] on div "event_available Schedule" at bounding box center [33, 179] width 66 height 11
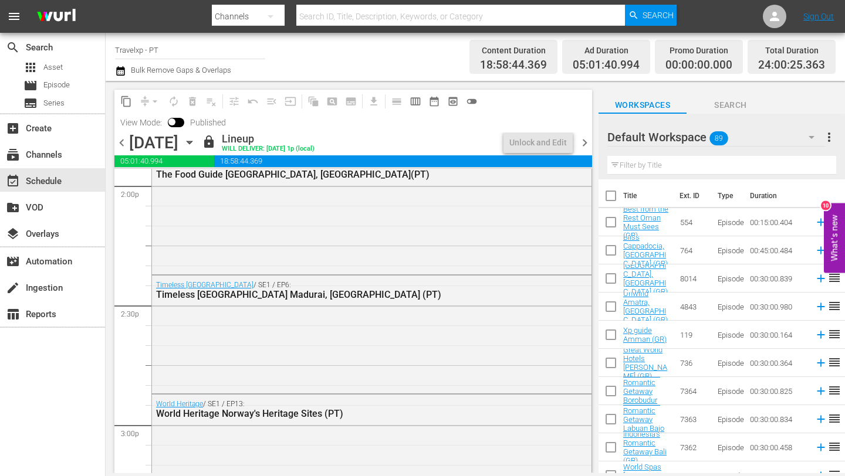
scroll to position [3645, 0]
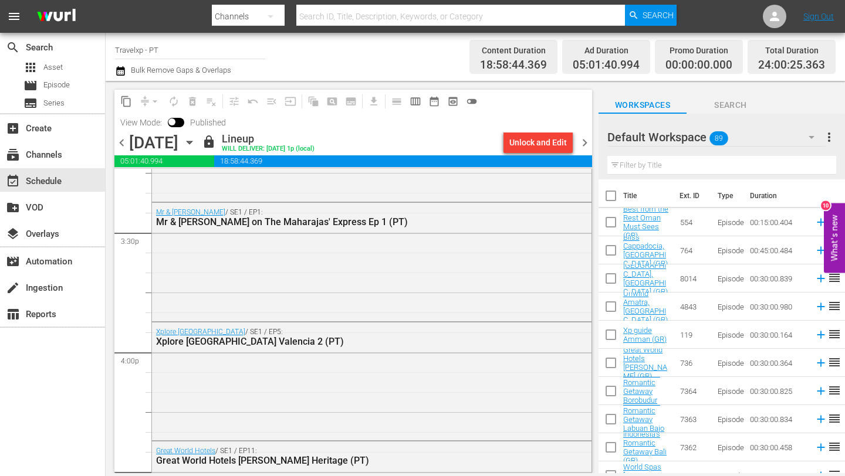
click at [584, 142] on span "chevron_right" at bounding box center [584, 142] width 15 height 15
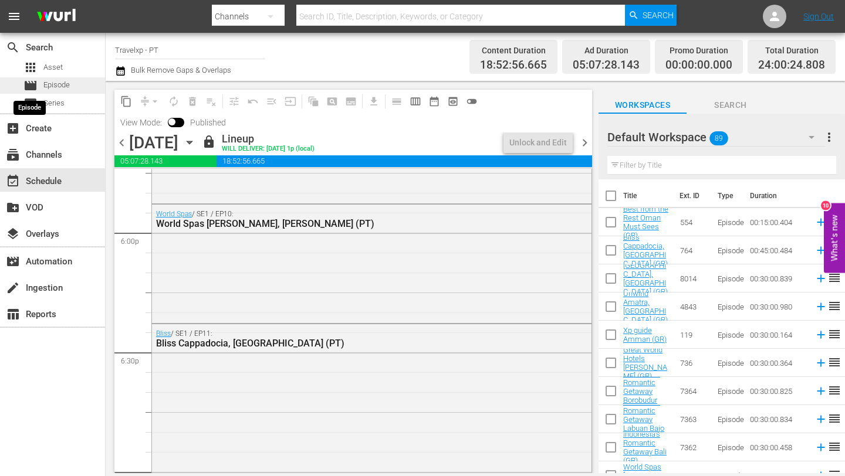
scroll to position [3645, 0]
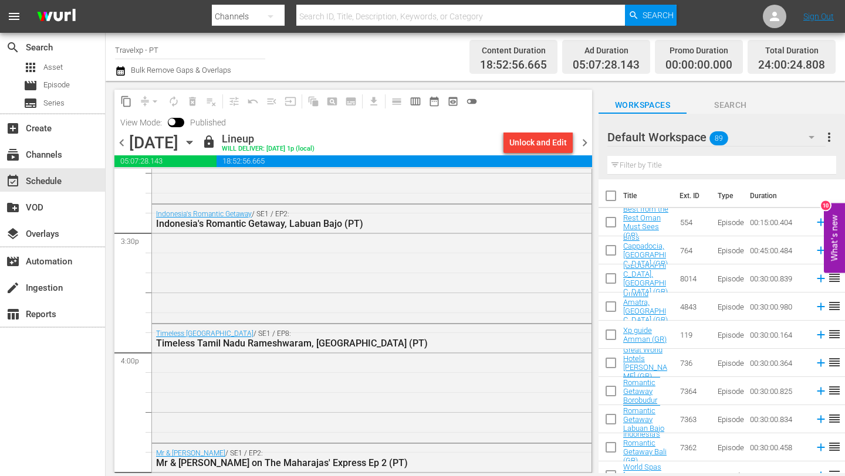
click at [584, 139] on span "chevron_right" at bounding box center [584, 142] width 15 height 15
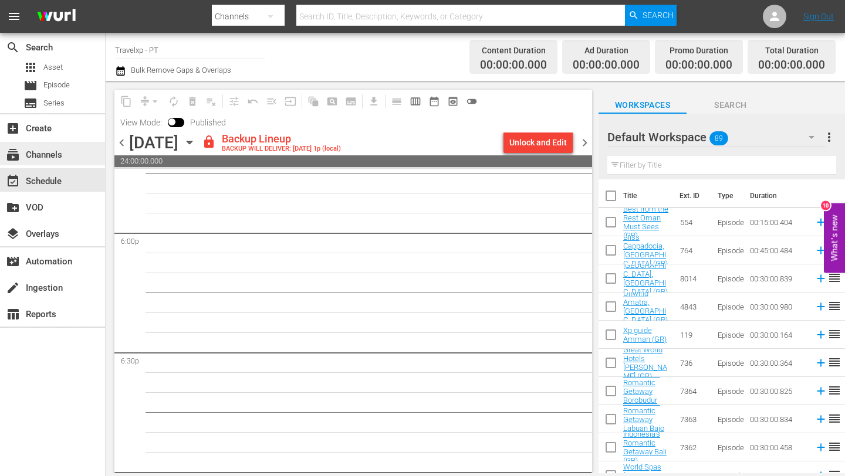
scroll to position [4223, 0]
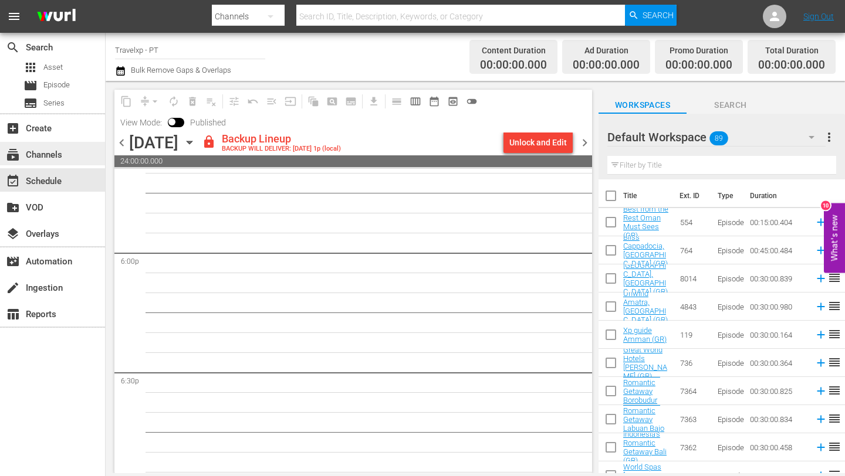
click at [52, 156] on div "subscriptions Channels" at bounding box center [33, 153] width 66 height 11
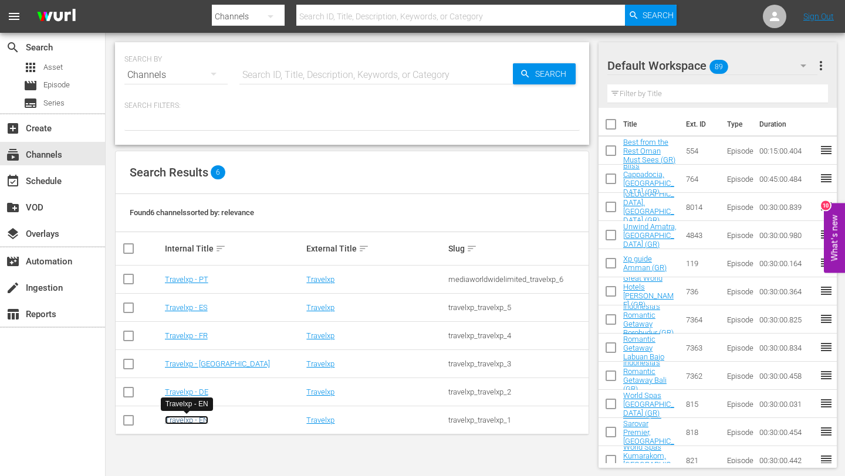
click at [194, 418] on link "Travelxp - EN" at bounding box center [186, 420] width 43 height 9
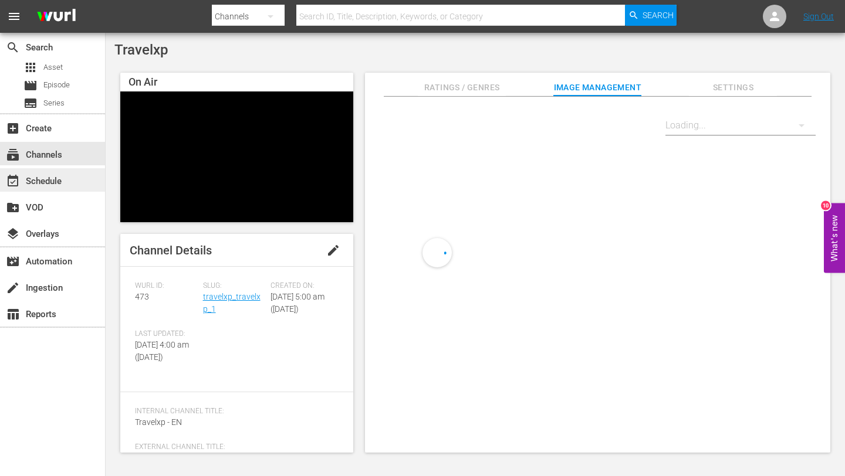
click at [64, 183] on div "event_available Schedule" at bounding box center [33, 179] width 66 height 11
